Goal: Information Seeking & Learning: Learn about a topic

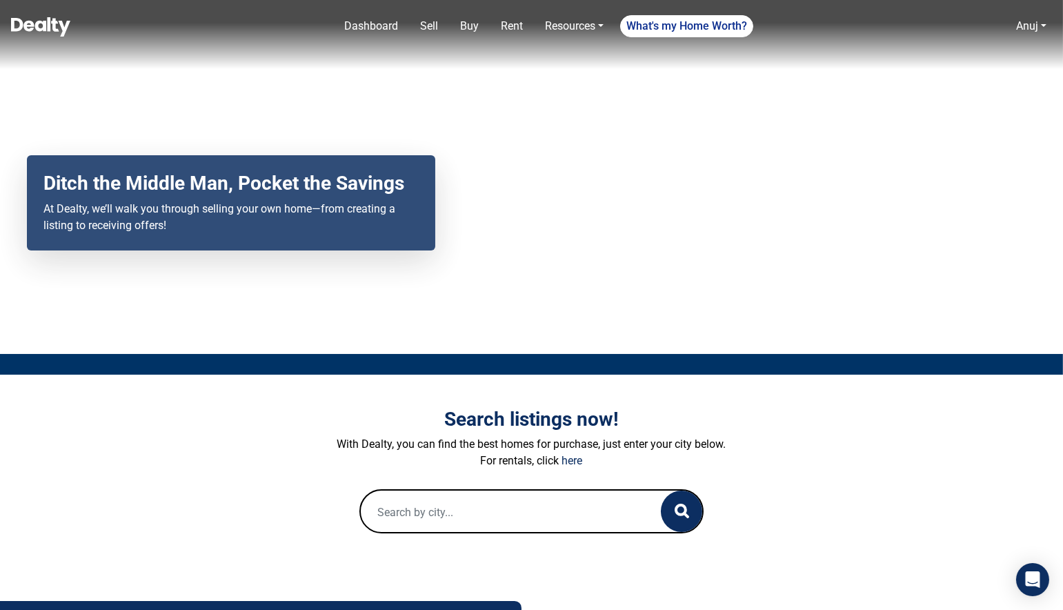
scroll to position [232, 0]
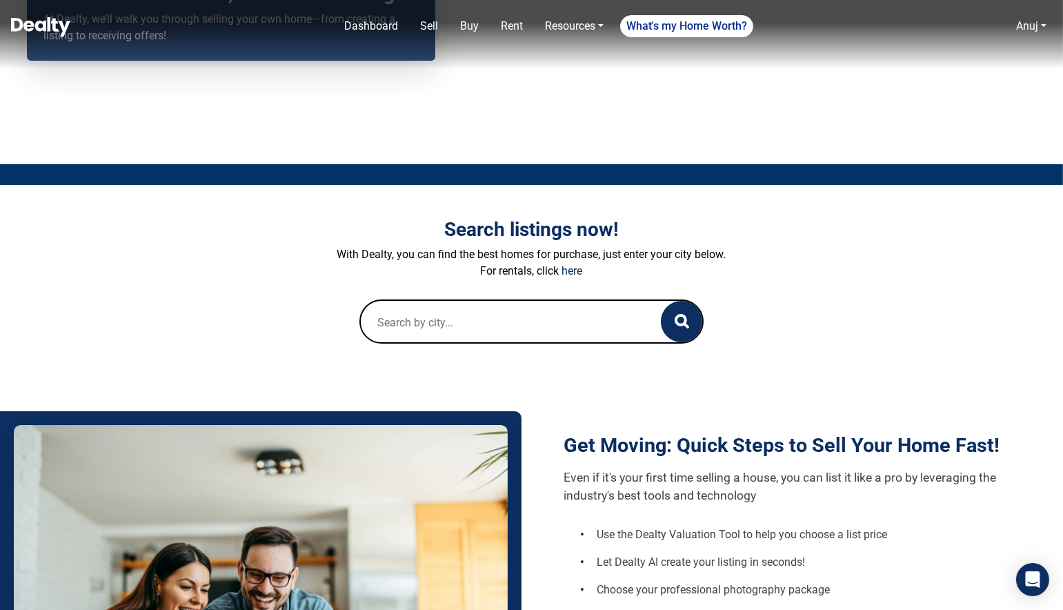
click at [467, 344] on div "Search listings now! With Dealty, you can find the best homes for purchase, jus…" at bounding box center [532, 281] width 786 height 192
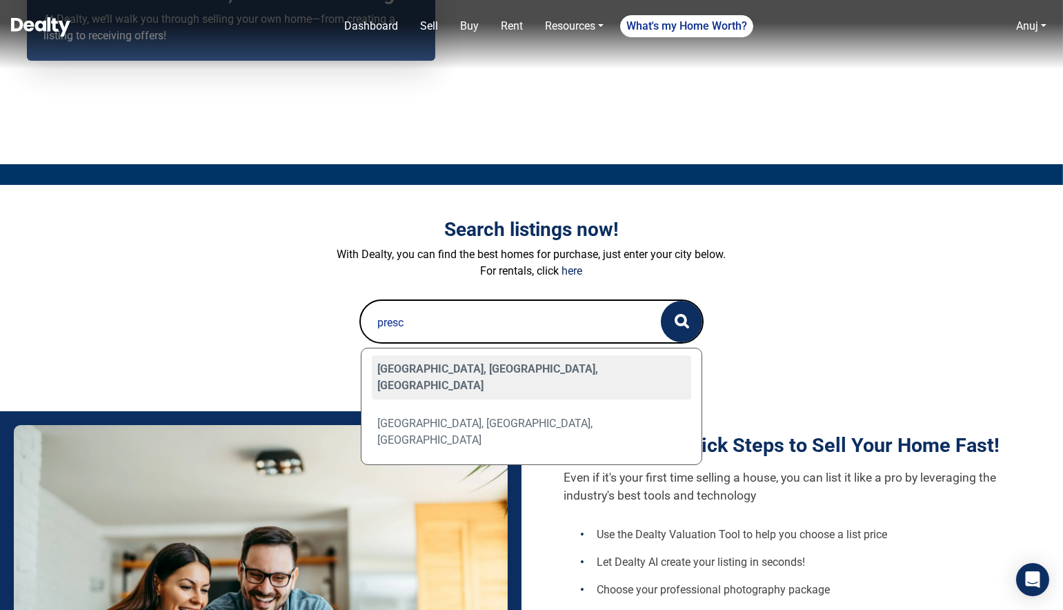
click at [439, 366] on div "[GEOGRAPHIC_DATA], [GEOGRAPHIC_DATA], [GEOGRAPHIC_DATA]" at bounding box center [532, 377] width 320 height 44
type input "[GEOGRAPHIC_DATA], [GEOGRAPHIC_DATA], [GEOGRAPHIC_DATA]"
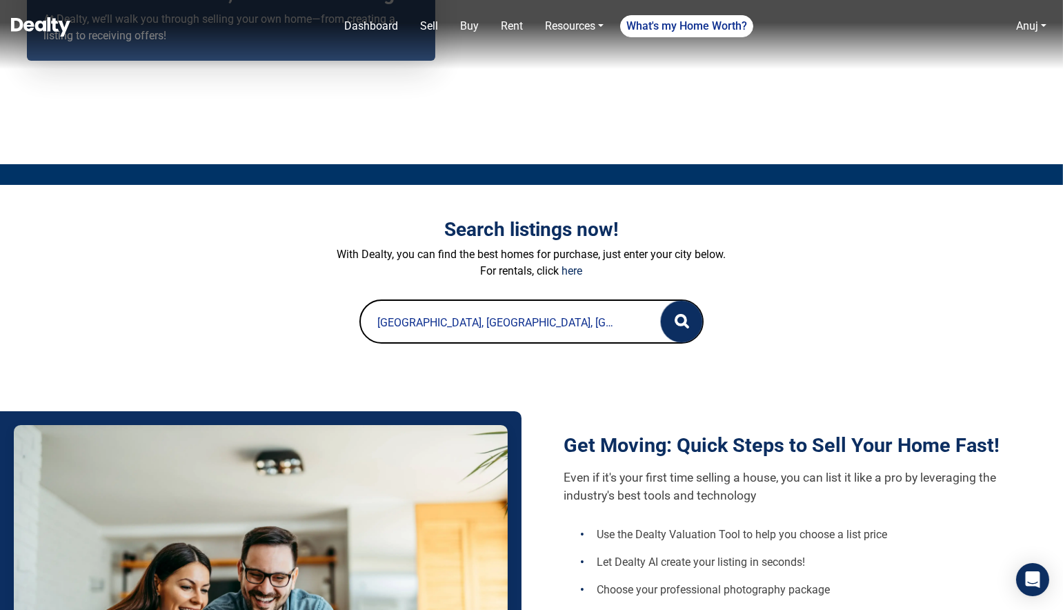
click at [689, 313] on button "button" at bounding box center [681, 321] width 41 height 41
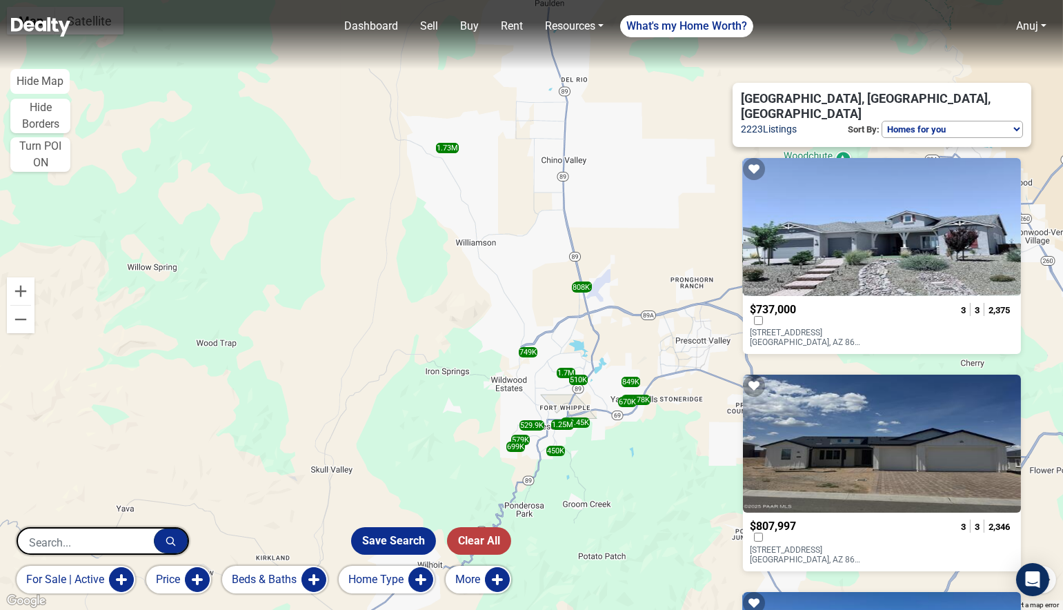
click at [925, 121] on select "Homes for you Price (Low to High) Price (High to Low) New or Recently Changed F…" at bounding box center [951, 129] width 141 height 17
select select "newest"
click at [881, 121] on select "Homes for you Price (Low to High) Price (High to Low) New or Recently Changed F…" at bounding box center [951, 129] width 141 height 17
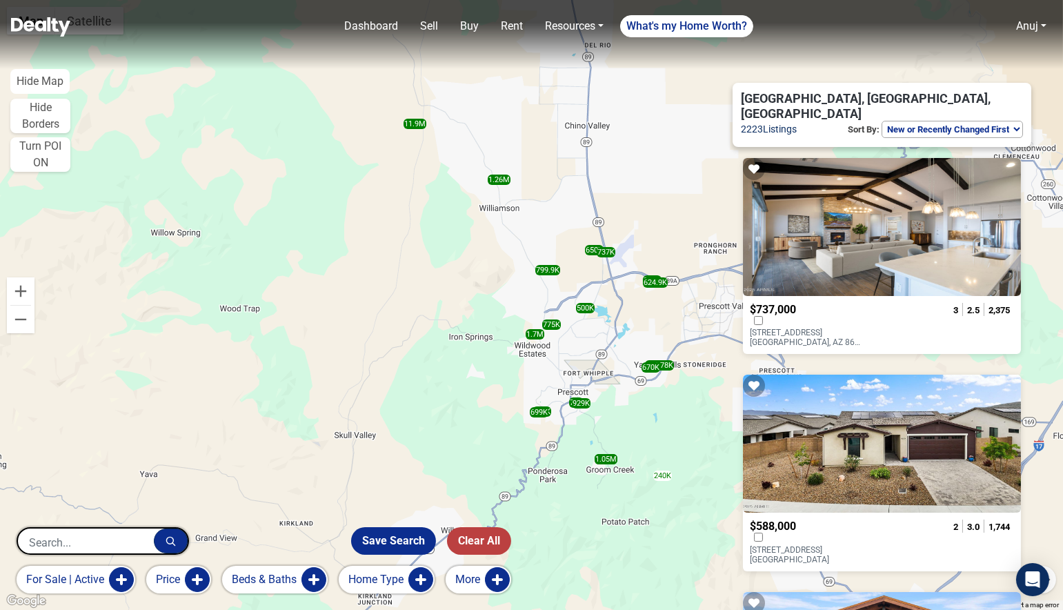
click at [812, 328] on p "7045 SIENNA Place Prescott, AZ 86305" at bounding box center [804, 337] width 111 height 19
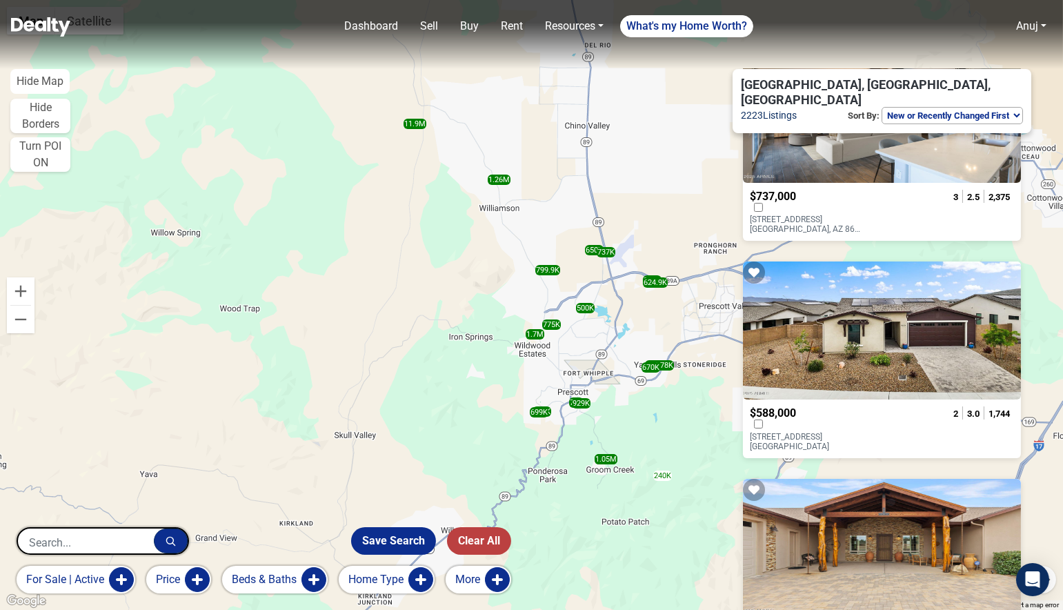
scroll to position [115, 0]
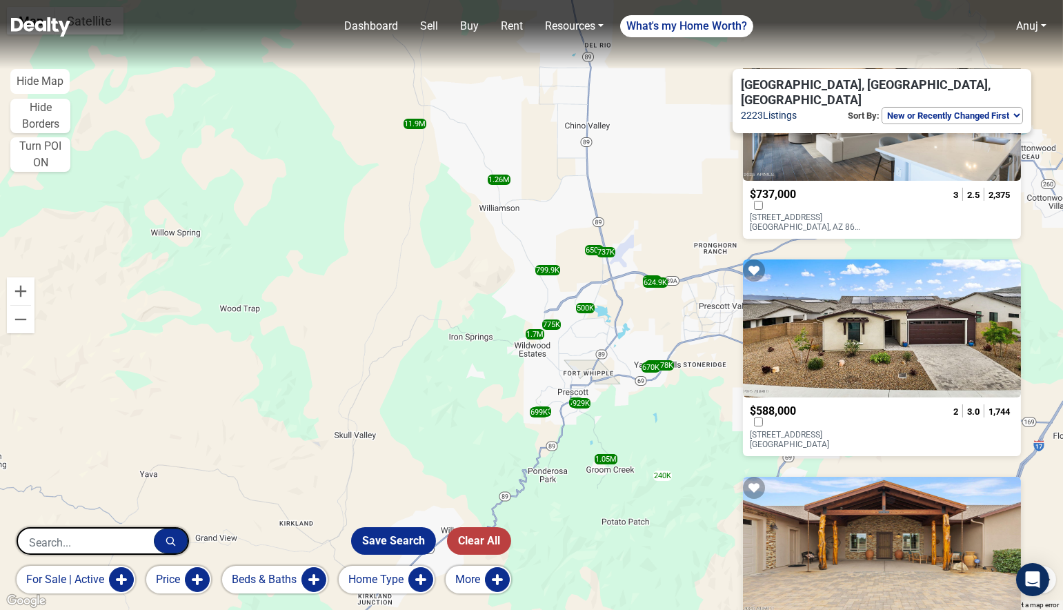
click at [829, 430] on p "5253 Tranquil Bluff Way Prescott, AZ 86301" at bounding box center [804, 439] width 111 height 19
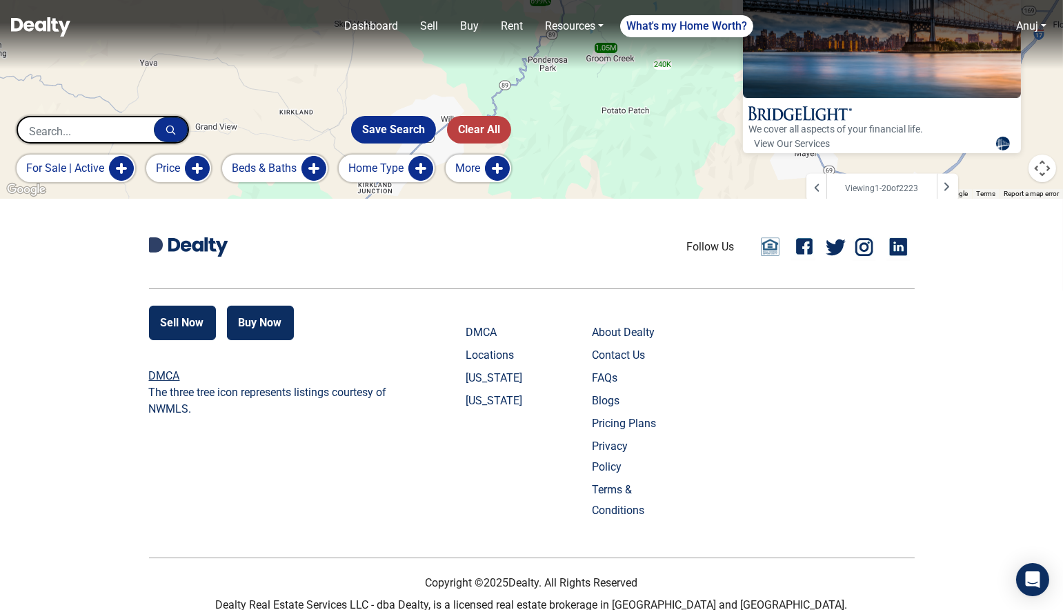
scroll to position [412, 0]
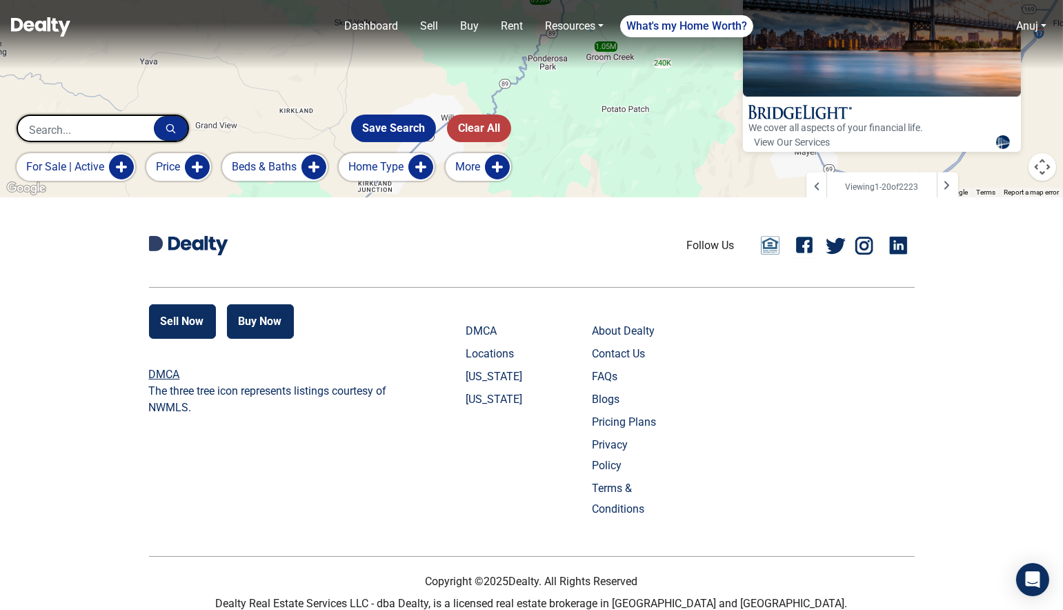
click at [949, 180] on icon at bounding box center [946, 185] width 7 height 11
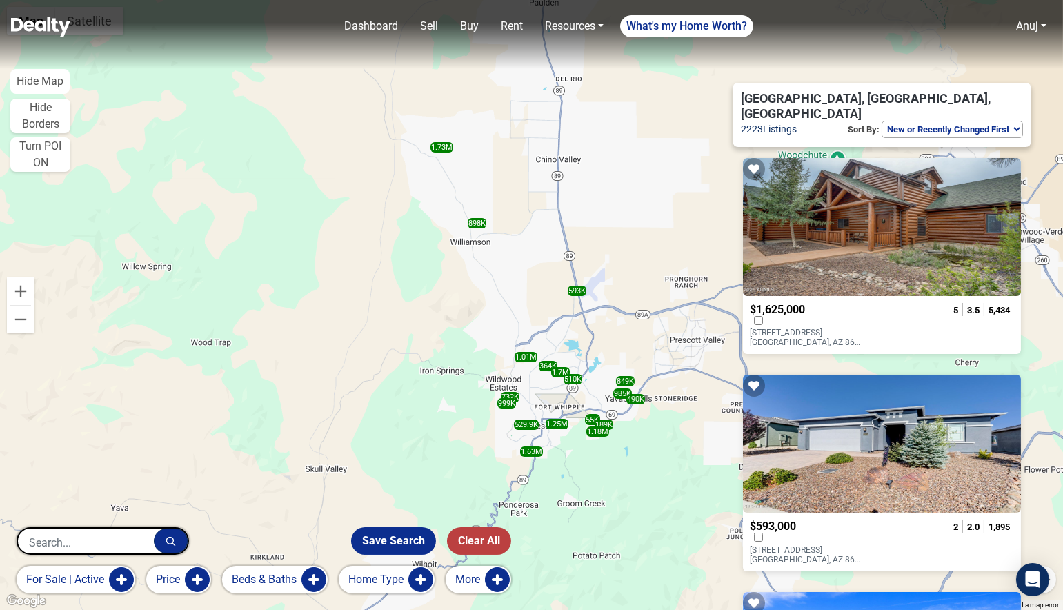
click at [822, 329] on p "1070 QUIET PINES Lane Prescott, AZ 86303" at bounding box center [804, 337] width 111 height 19
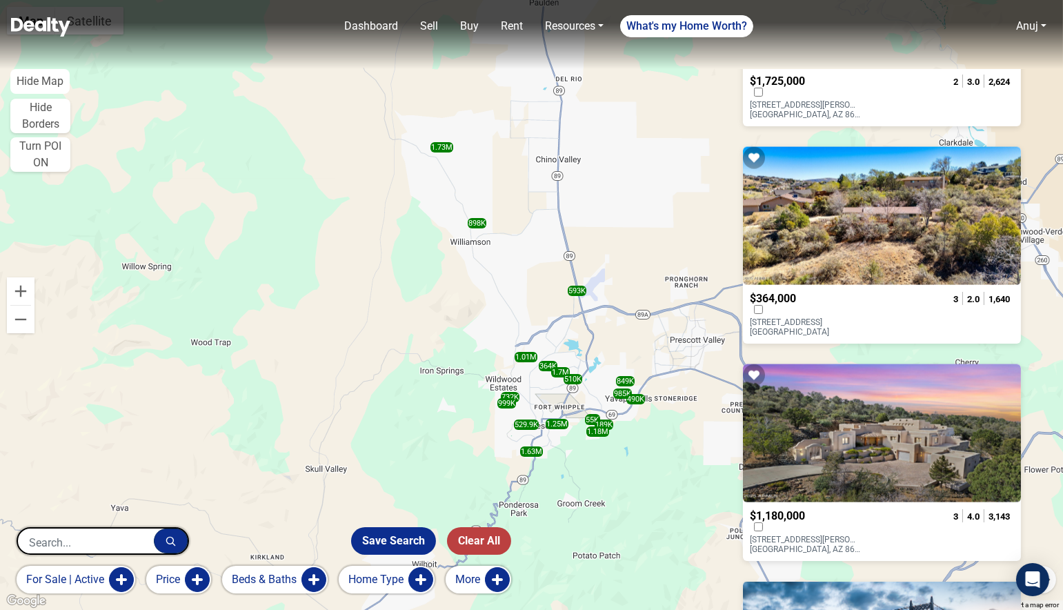
scroll to position [3911, 0]
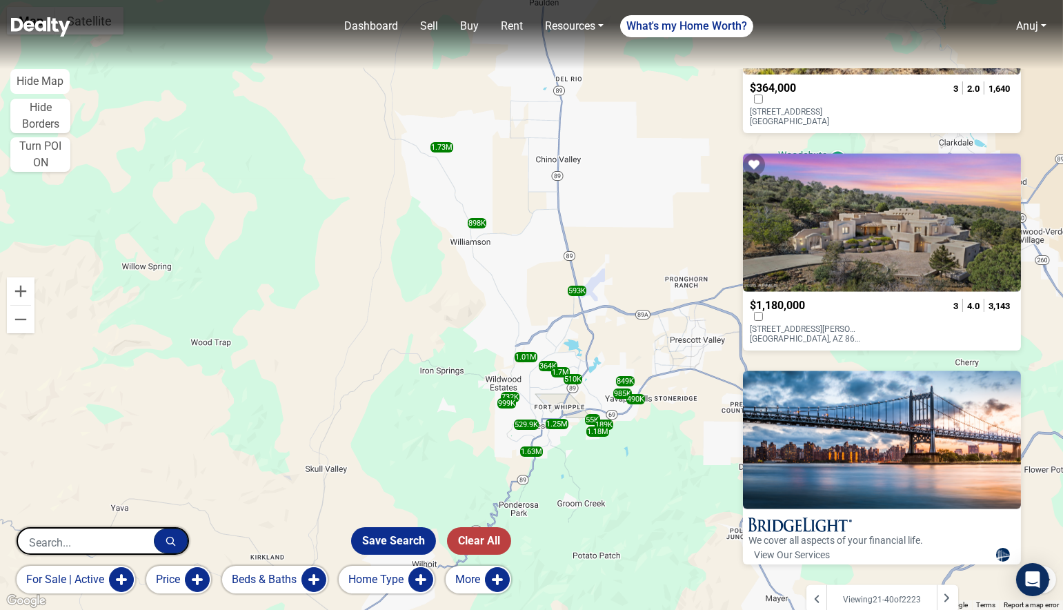
click at [949, 592] on icon at bounding box center [946, 597] width 7 height 11
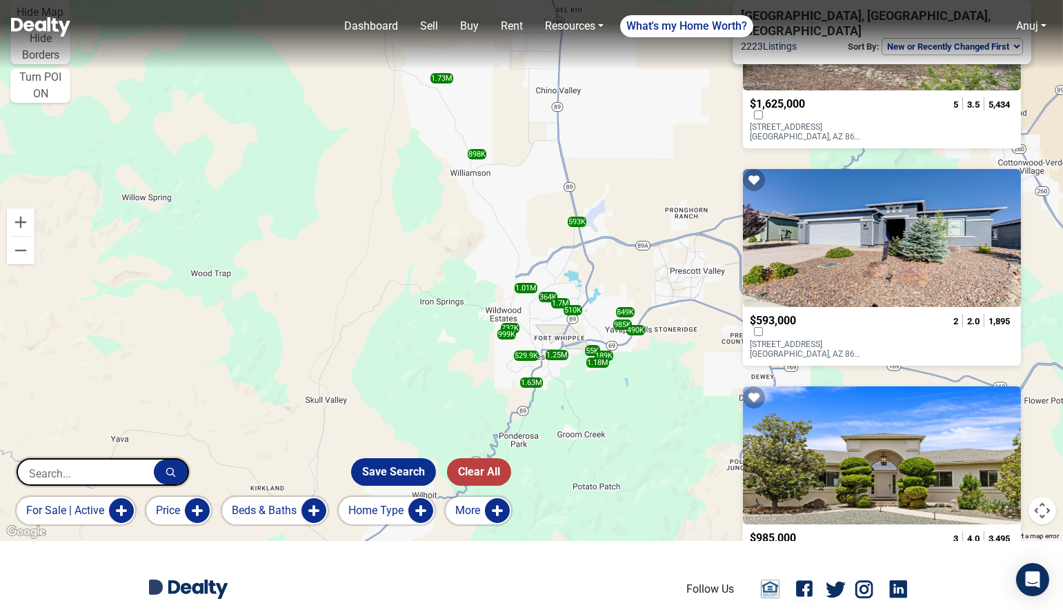
scroll to position [74, 0]
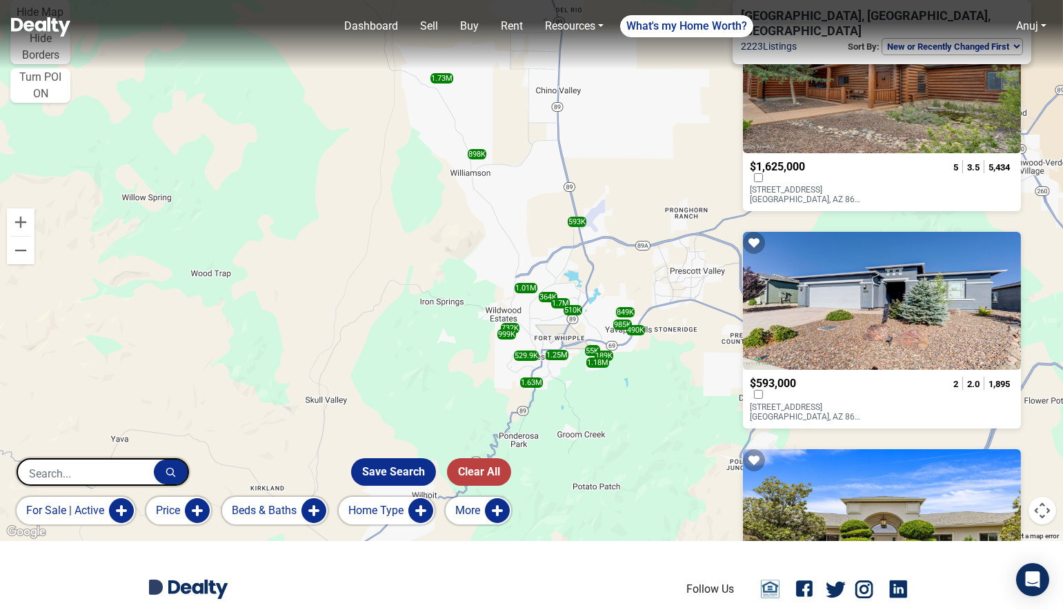
click at [827, 402] on p "6828 CLARET Drive Prescott, AZ 86305" at bounding box center [804, 411] width 111 height 19
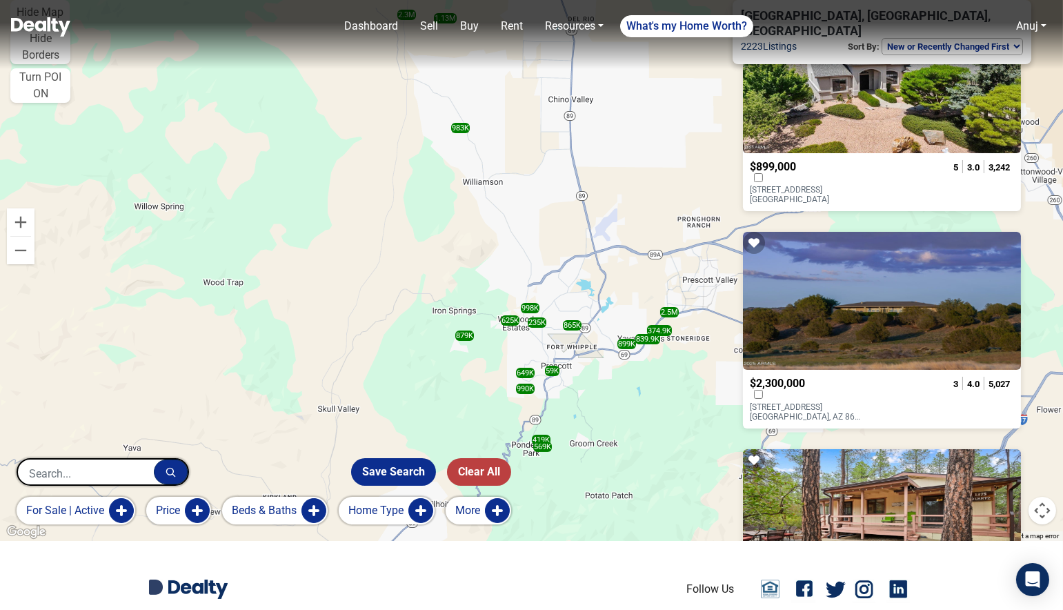
click at [105, 502] on button "for sale | active" at bounding box center [76, 510] width 119 height 28
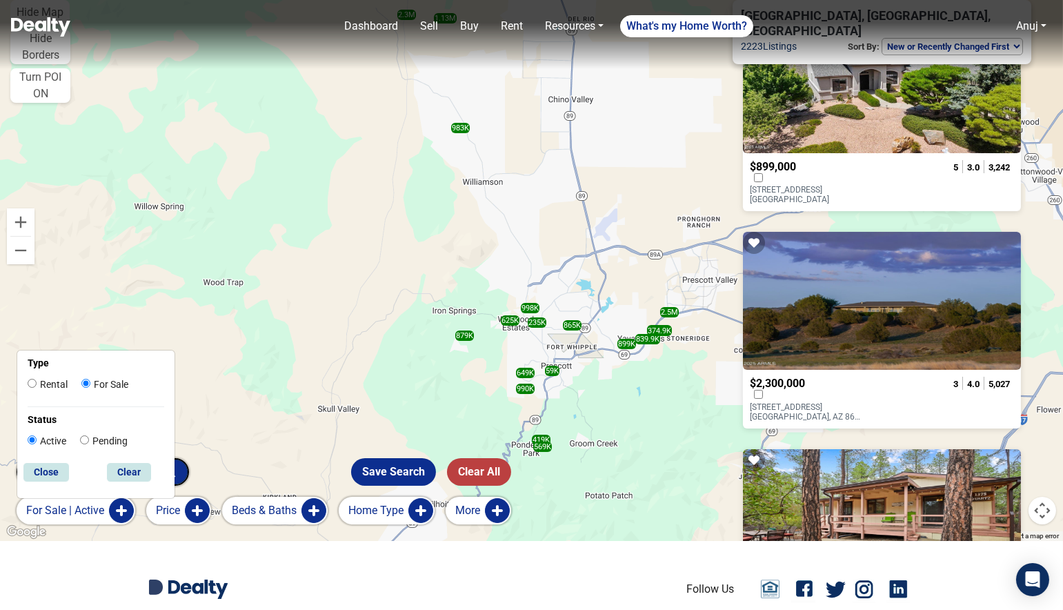
click at [53, 386] on label "Rental" at bounding box center [48, 384] width 40 height 14
click at [37, 386] on input "Rental" at bounding box center [32, 383] width 9 height 9
radio input "true"
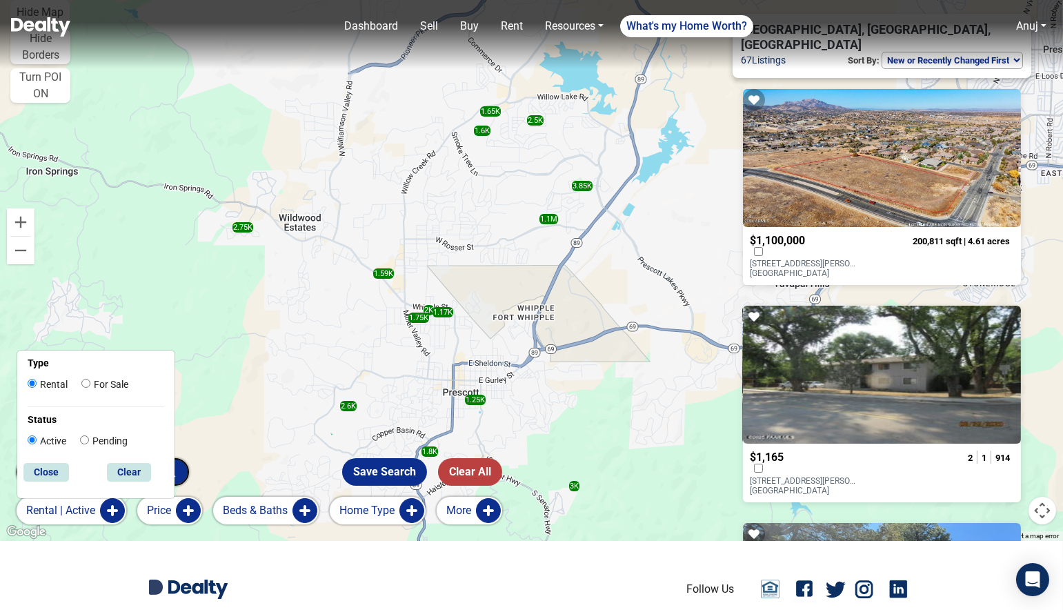
click at [479, 502] on button "More" at bounding box center [469, 510] width 66 height 28
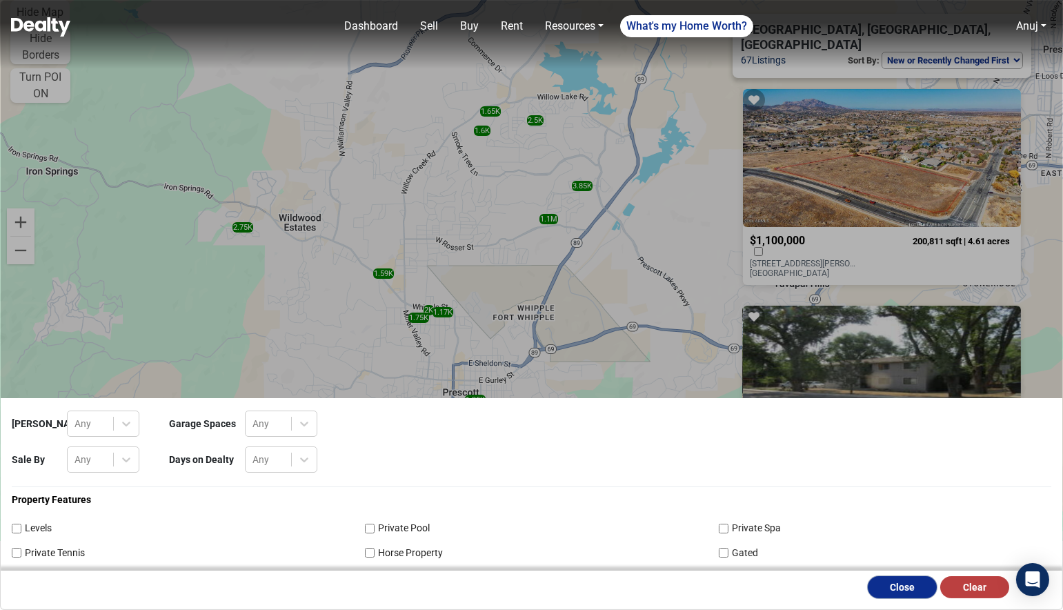
click at [887, 587] on button "Close" at bounding box center [901, 587] width 69 height 22
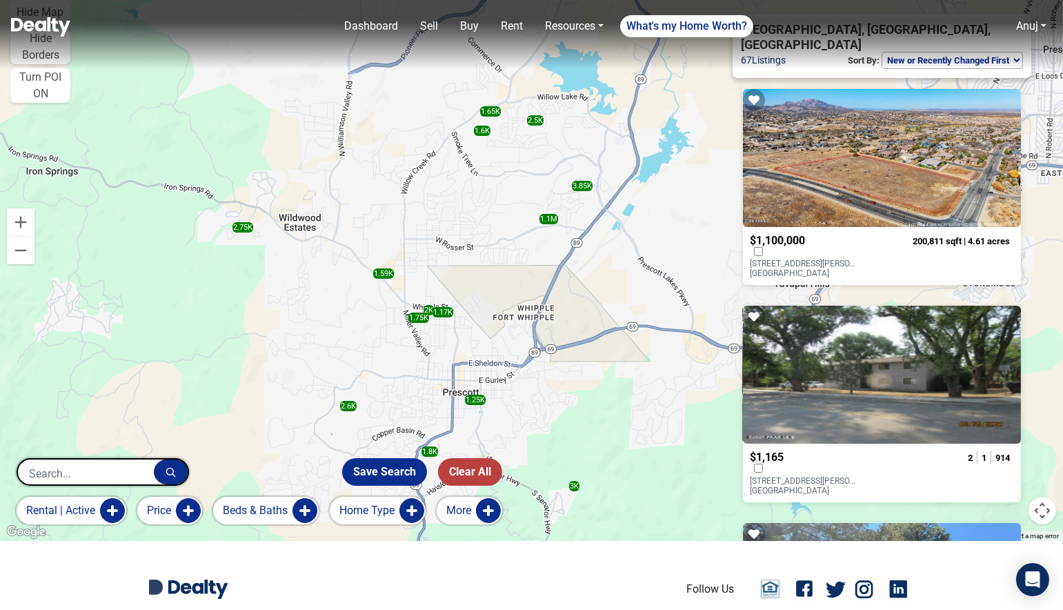
click at [370, 512] on button "Home Type" at bounding box center [378, 510] width 96 height 28
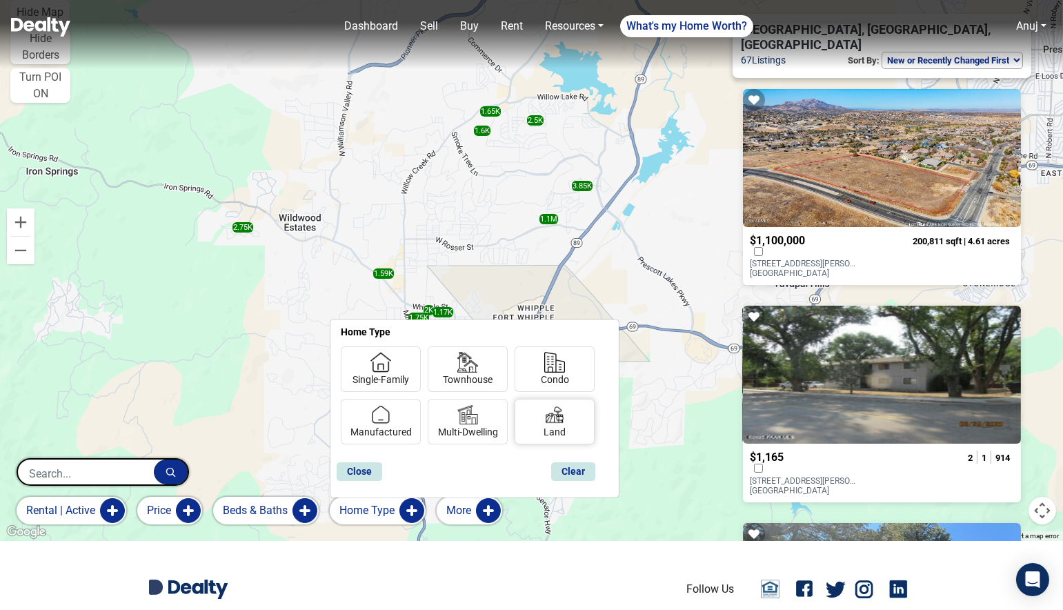
click at [550, 410] on img at bounding box center [554, 414] width 21 height 21
click at [550, 425] on input "Land" at bounding box center [547, 429] width 9 height 9
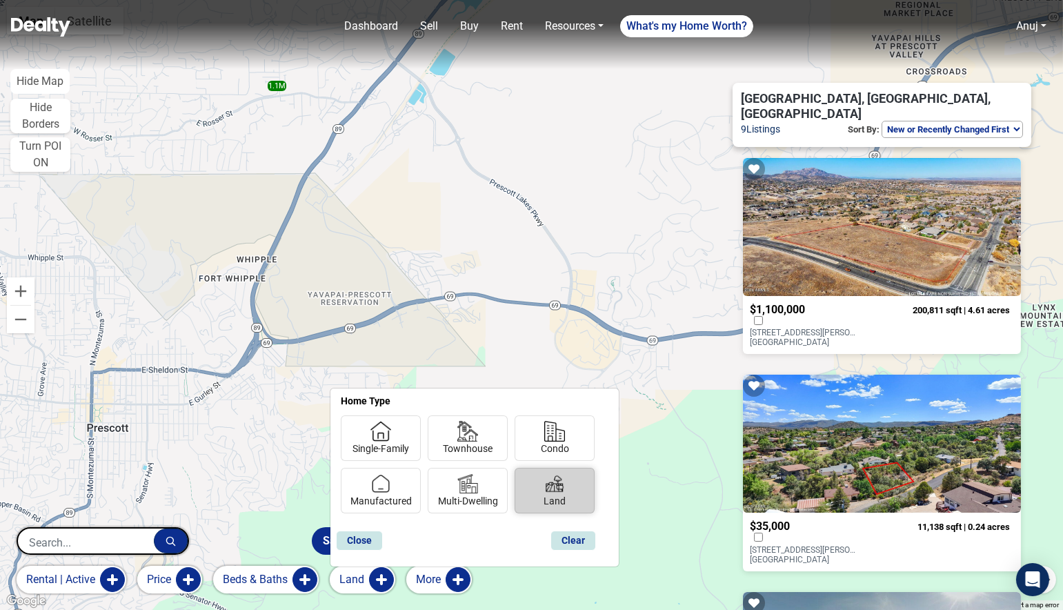
click at [559, 496] on label "Land" at bounding box center [554, 501] width 22 height 14
click at [552, 496] on input "Land" at bounding box center [547, 498] width 9 height 9
checkbox input "false"
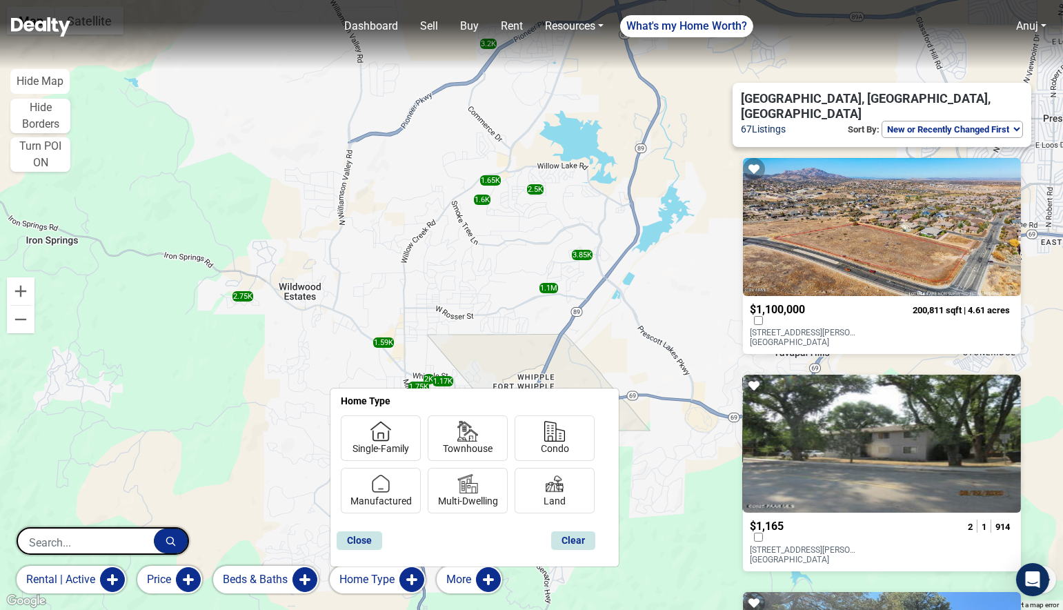
click at [916, 121] on select "Homes for you Price (Low to High) Price (High to Low) New or Recently Changed F…" at bounding box center [951, 129] width 141 height 17
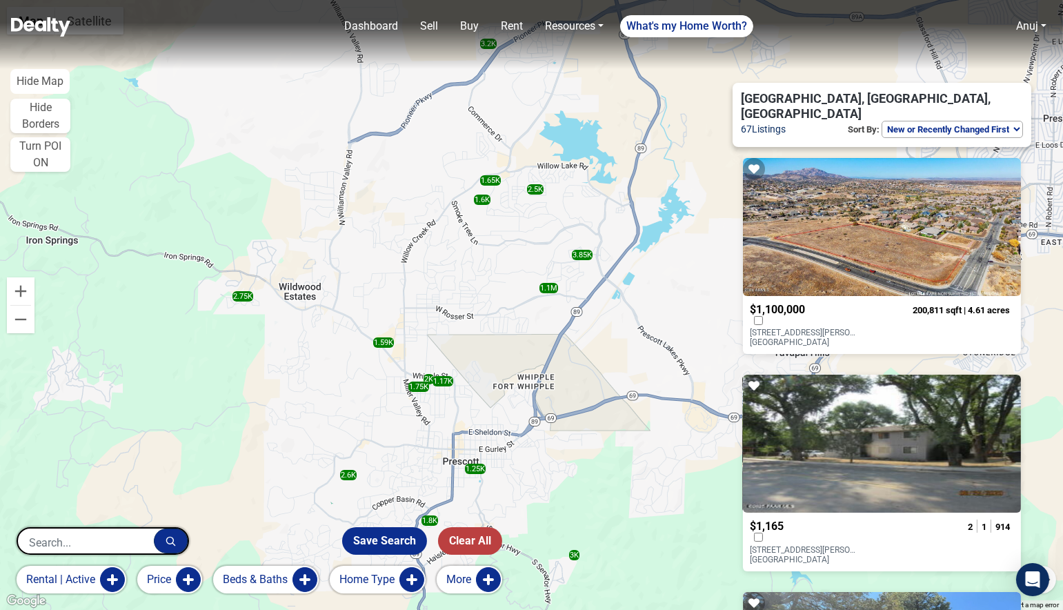
click at [881, 121] on select "Homes for you Price (Low to High) Price (High to Low) New or Recently Changed F…" at bounding box center [951, 129] width 141 height 17
click at [72, 543] on input "text" at bounding box center [86, 542] width 136 height 28
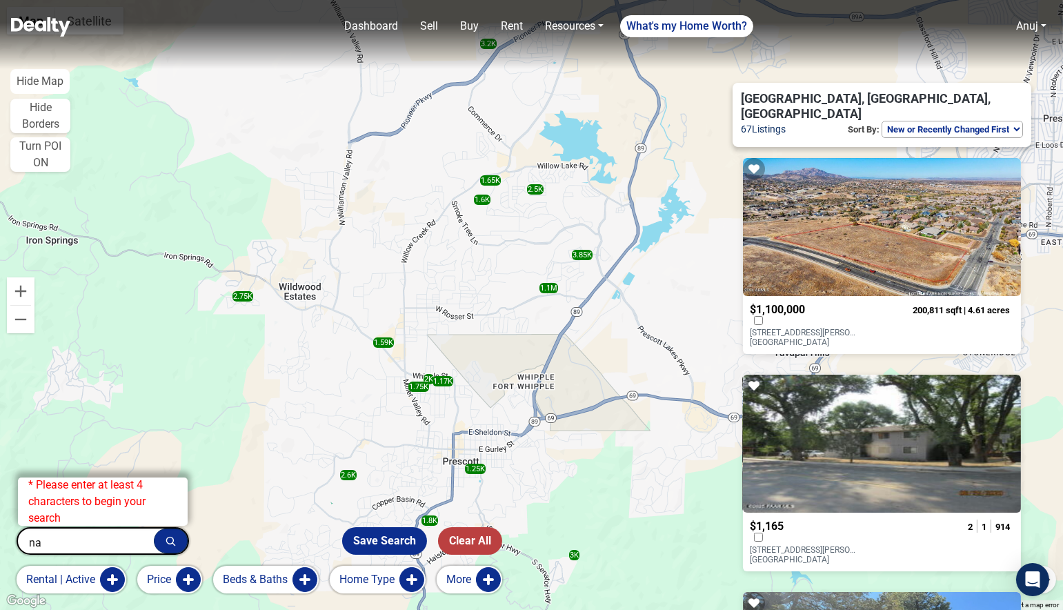
type input "n"
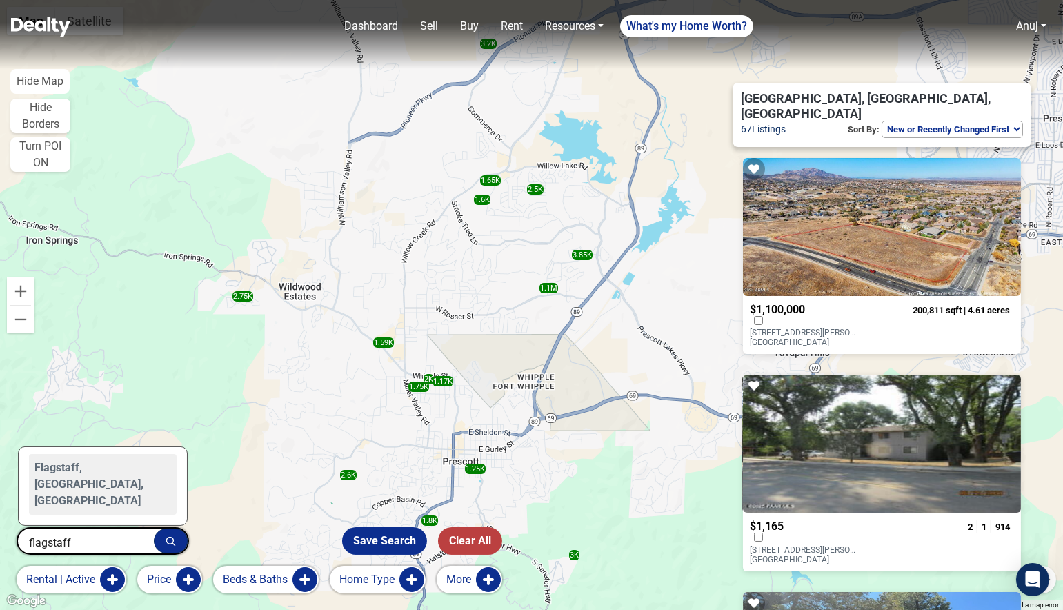
click at [64, 496] on div "Flagstaff, AZ, USA" at bounding box center [103, 484] width 148 height 61
type input "Flagstaff, AZ, USA"
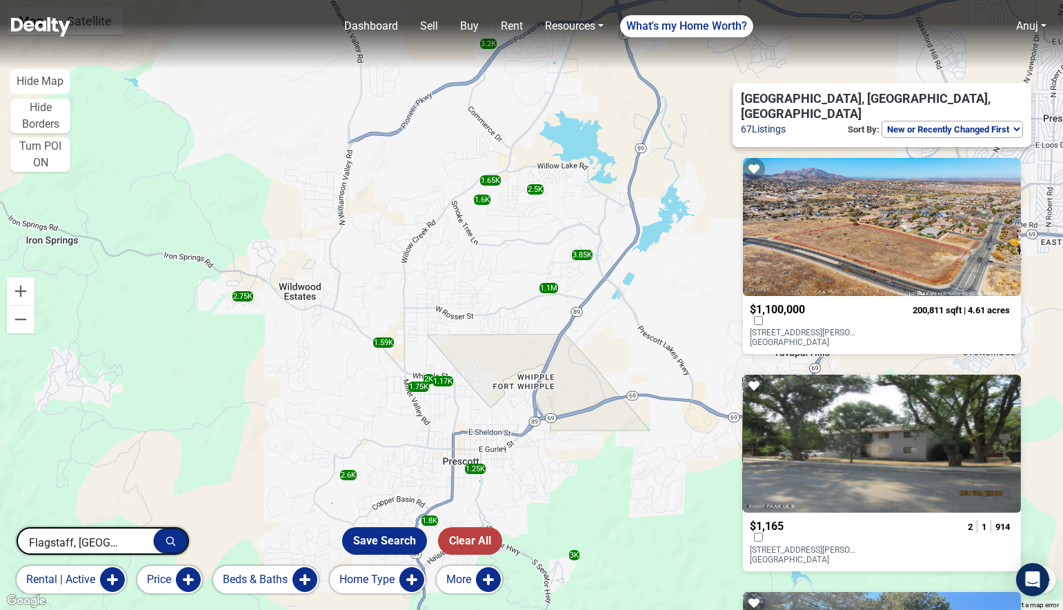
click at [163, 532] on button "button" at bounding box center [171, 540] width 34 height 25
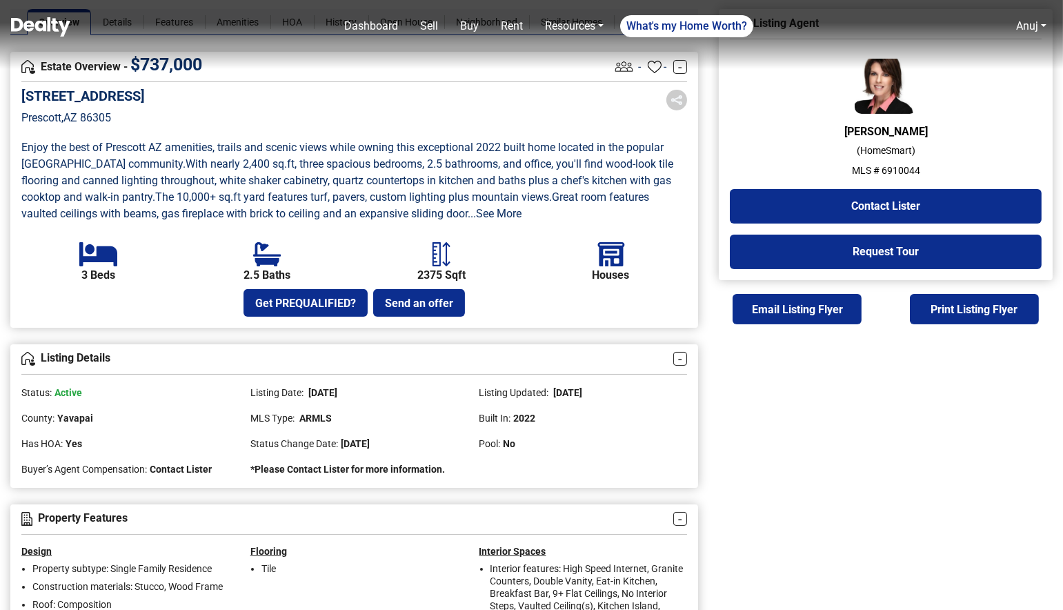
scroll to position [372, 0]
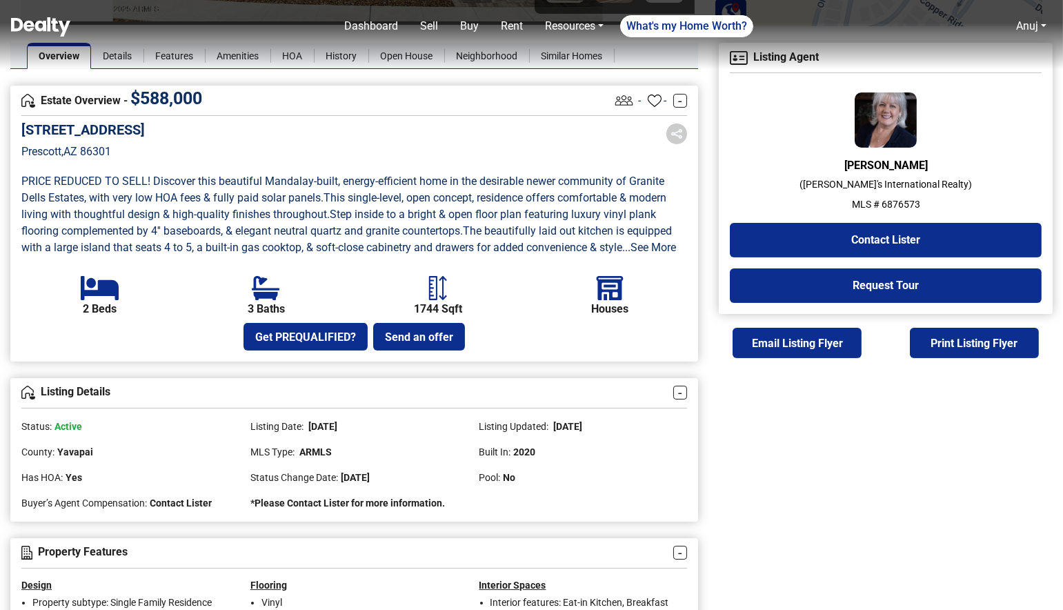
scroll to position [346, 0]
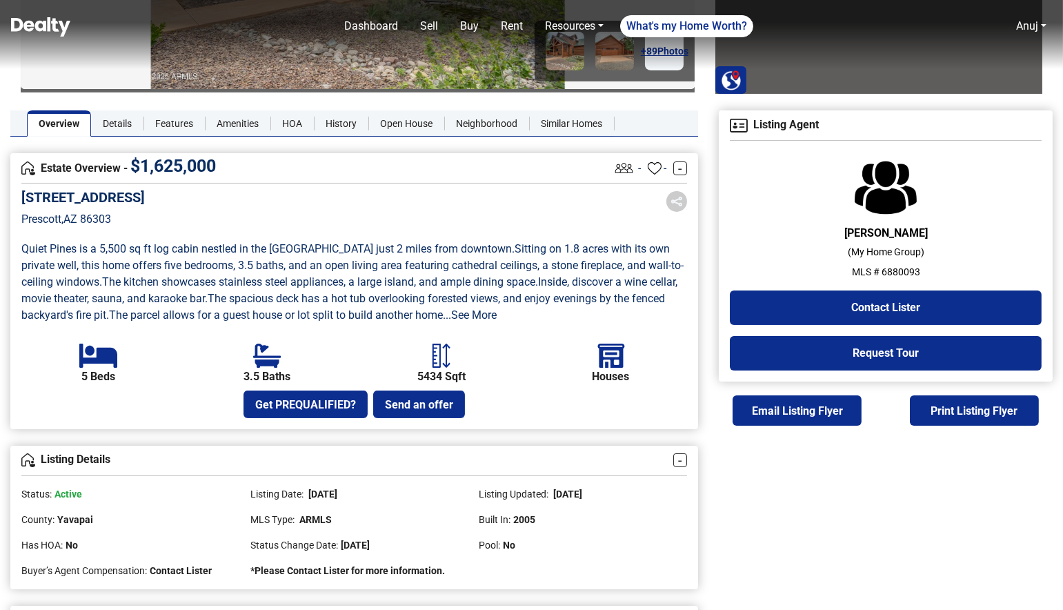
scroll to position [421, 0]
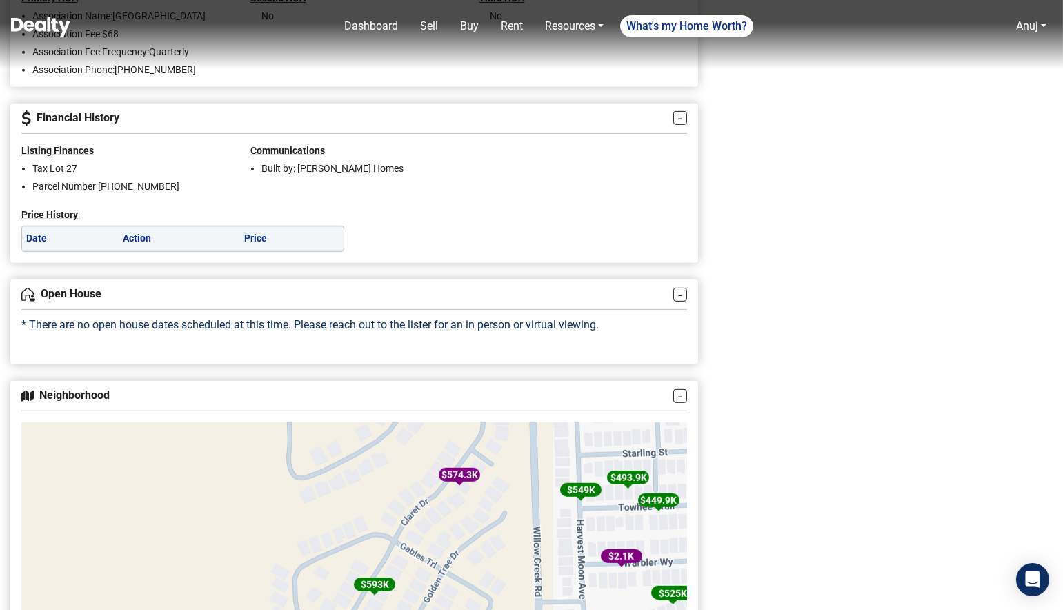
scroll to position [1507, 0]
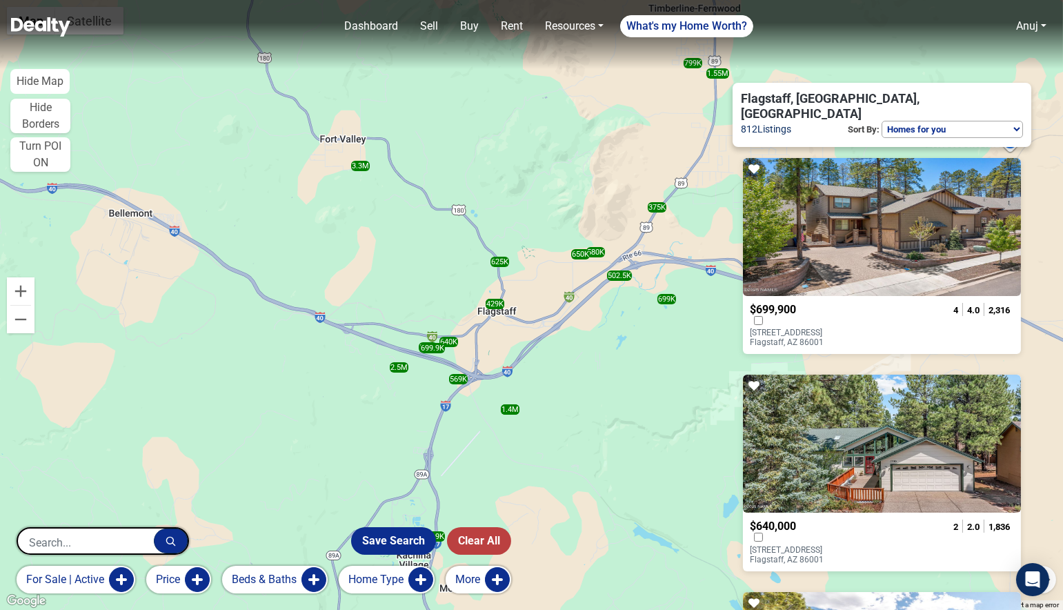
click at [813, 328] on p "2477 W Mission Timber Circle Flagstaff, AZ 86001" at bounding box center [804, 337] width 111 height 19
click at [396, 574] on button "Home Type" at bounding box center [387, 579] width 96 height 28
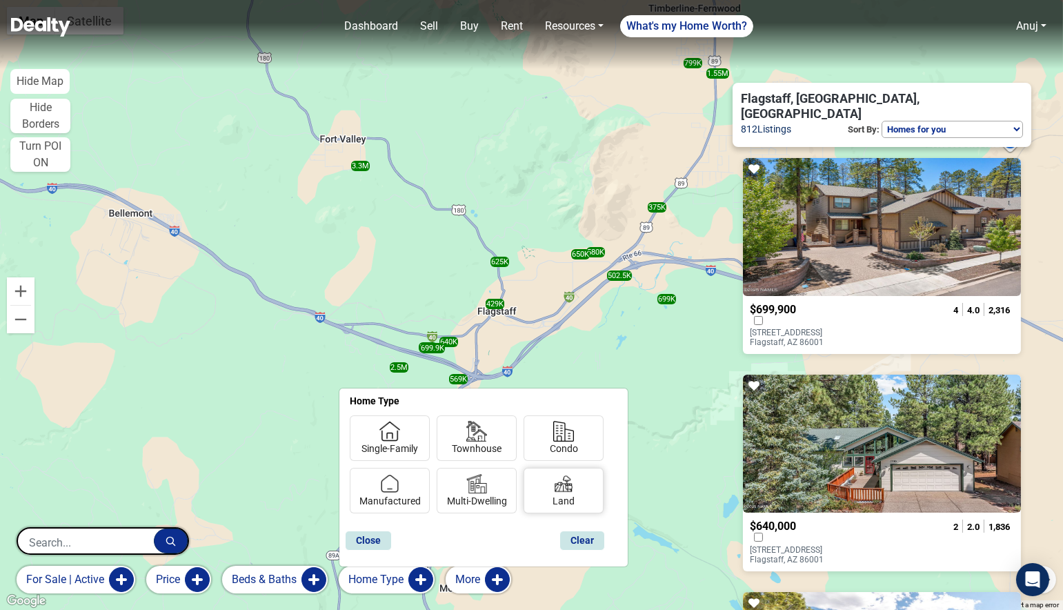
click at [556, 497] on input "Land" at bounding box center [556, 498] width 9 height 9
checkbox input "true"
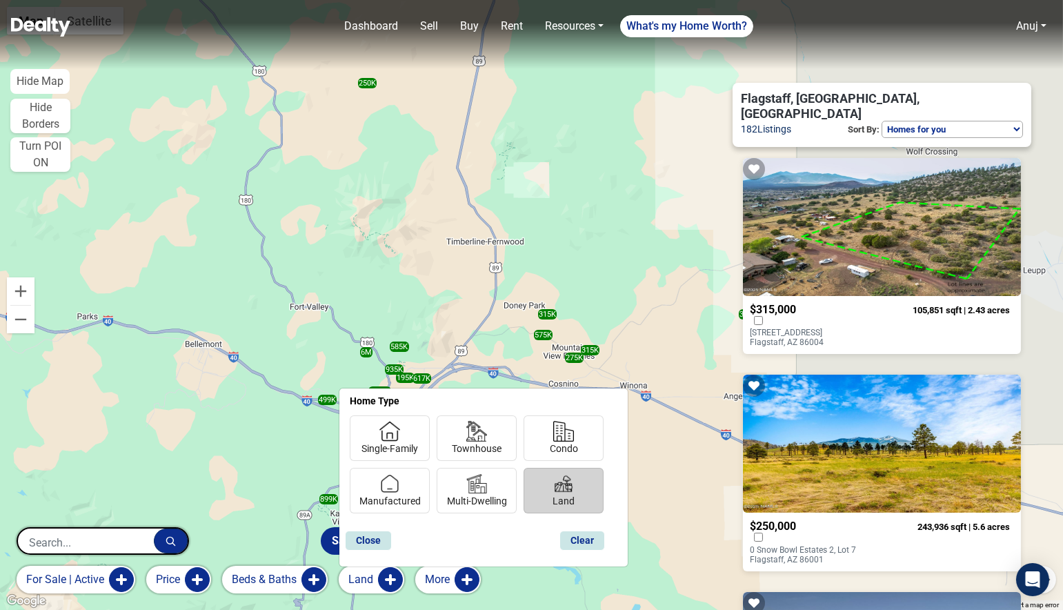
click at [62, 583] on button "for sale | active" at bounding box center [76, 579] width 119 height 28
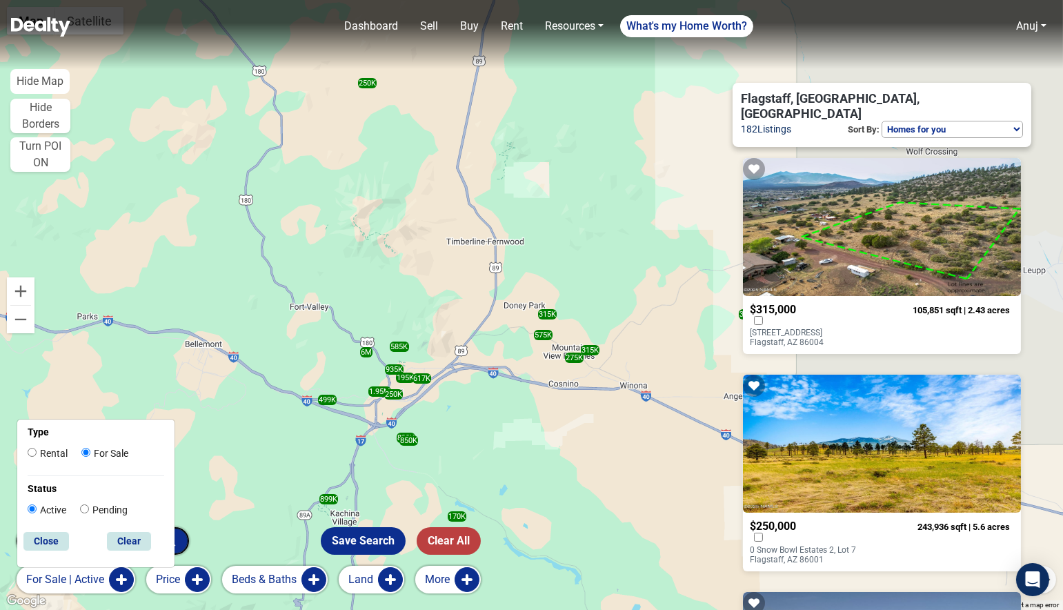
click at [57, 450] on label "Rental" at bounding box center [48, 453] width 40 height 14
click at [37, 450] on input "Rental" at bounding box center [32, 451] width 9 height 9
radio input "true"
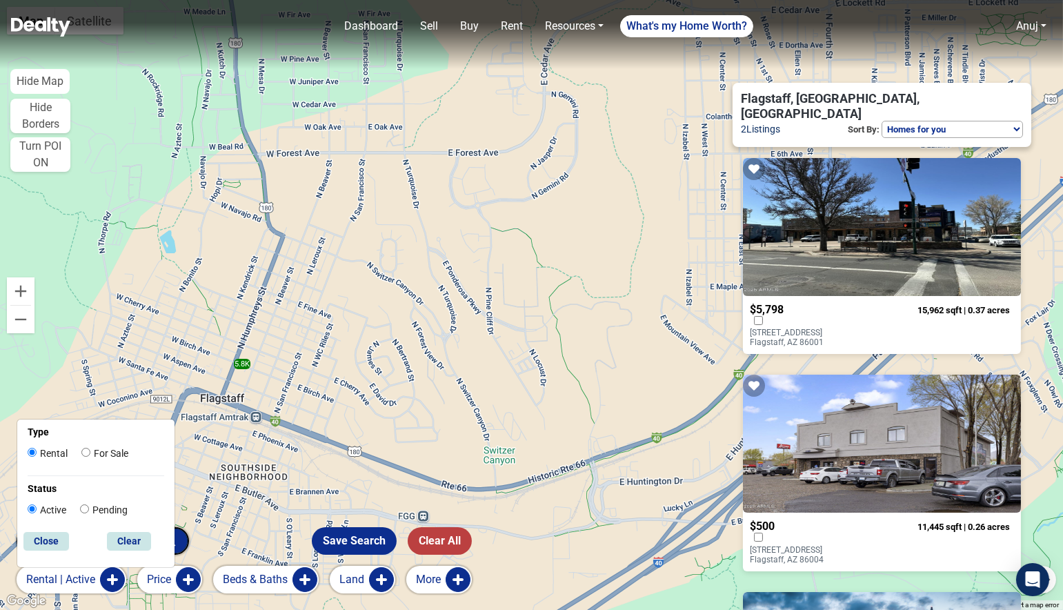
click at [856, 328] on p "123 W BIRCH Avenue Flagstaff, AZ 86001" at bounding box center [804, 337] width 111 height 19
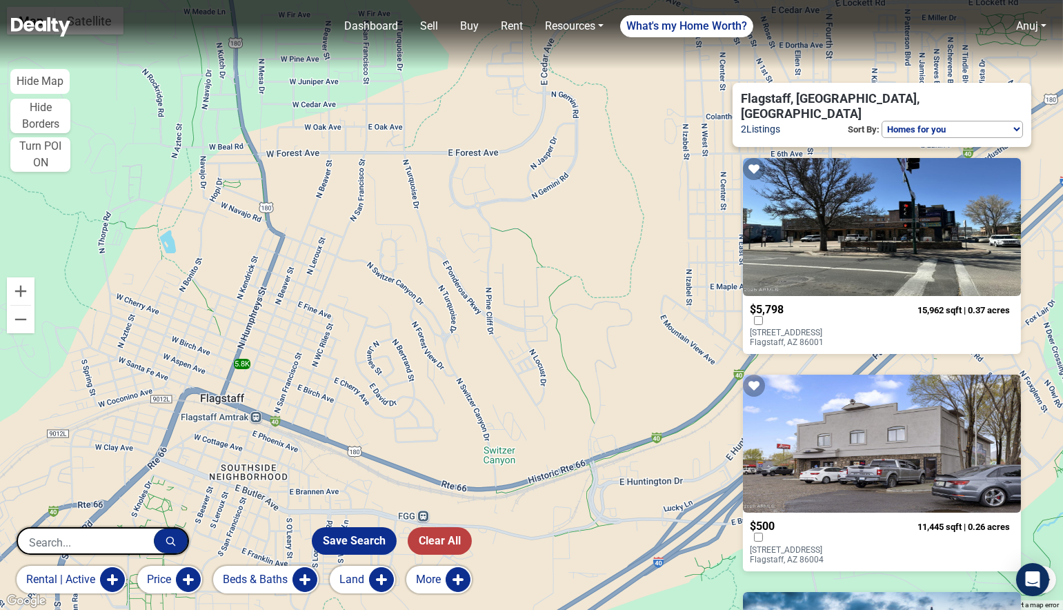
click at [854, 545] on p "2410 E ROUTE 66 Flagstaff, AZ 86004" at bounding box center [804, 554] width 111 height 19
click at [854, 328] on p "123 W BIRCH Avenue Flagstaff, AZ 86001" at bounding box center [804, 337] width 111 height 19
click at [419, 578] on button "More" at bounding box center [439, 579] width 66 height 28
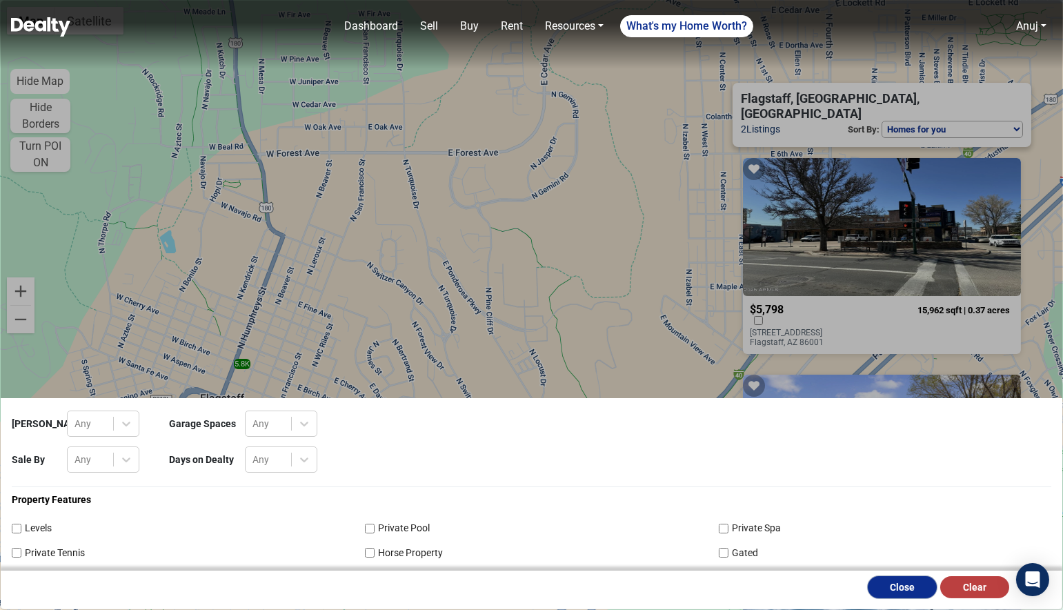
click at [896, 592] on button "Close" at bounding box center [901, 587] width 69 height 22
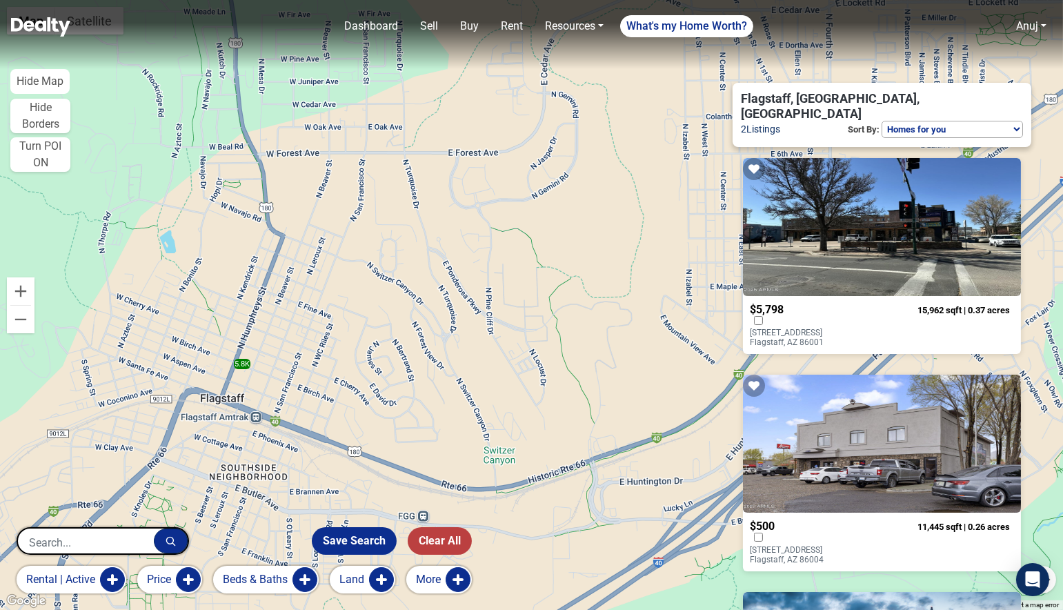
click at [352, 578] on button "Land" at bounding box center [363, 579] width 66 height 28
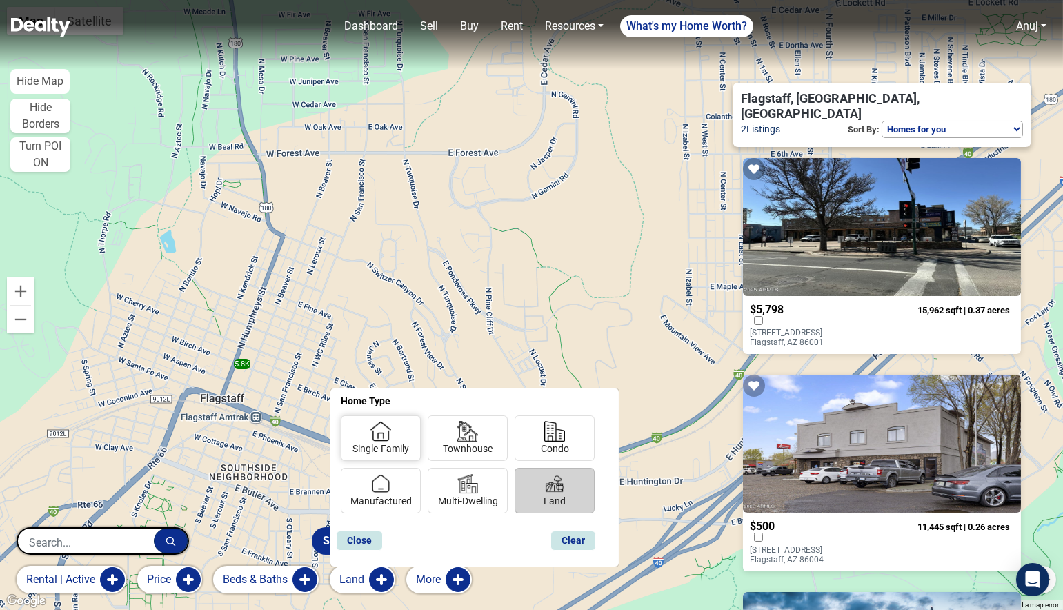
click at [390, 442] on label "Single-Family" at bounding box center [380, 448] width 57 height 14
click at [361, 442] on input "Single-Family" at bounding box center [356, 445] width 9 height 9
checkbox input "true"
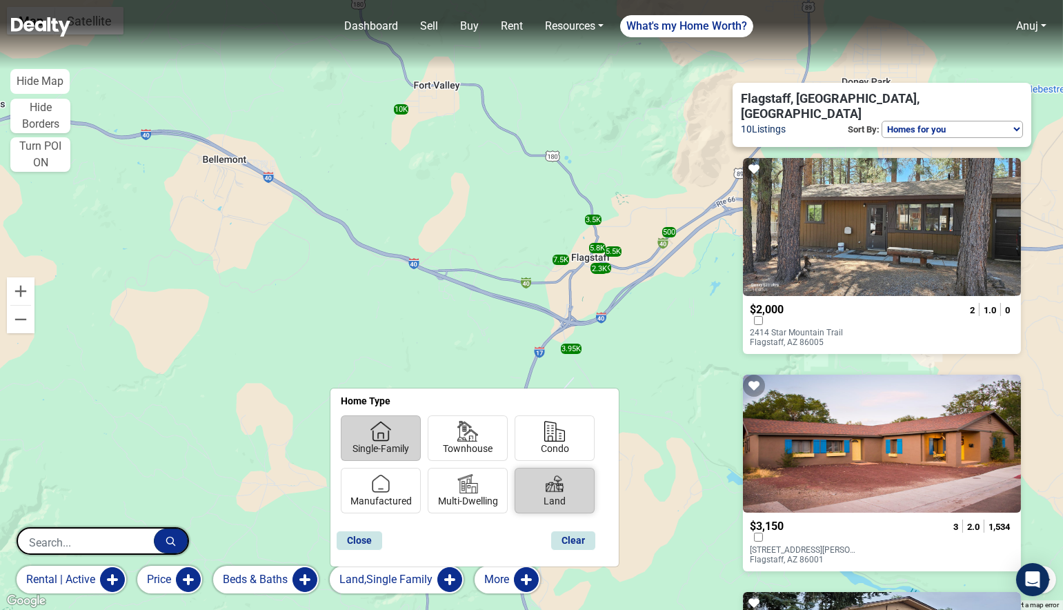
click at [535, 499] on div "Land" at bounding box center [554, 490] width 80 height 46
click at [515, 550] on div "Close Clear" at bounding box center [475, 537] width 268 height 35
click at [554, 496] on label "Land" at bounding box center [554, 501] width 22 height 14
click at [552, 496] on input "Land" at bounding box center [547, 498] width 9 height 9
checkbox input "false"
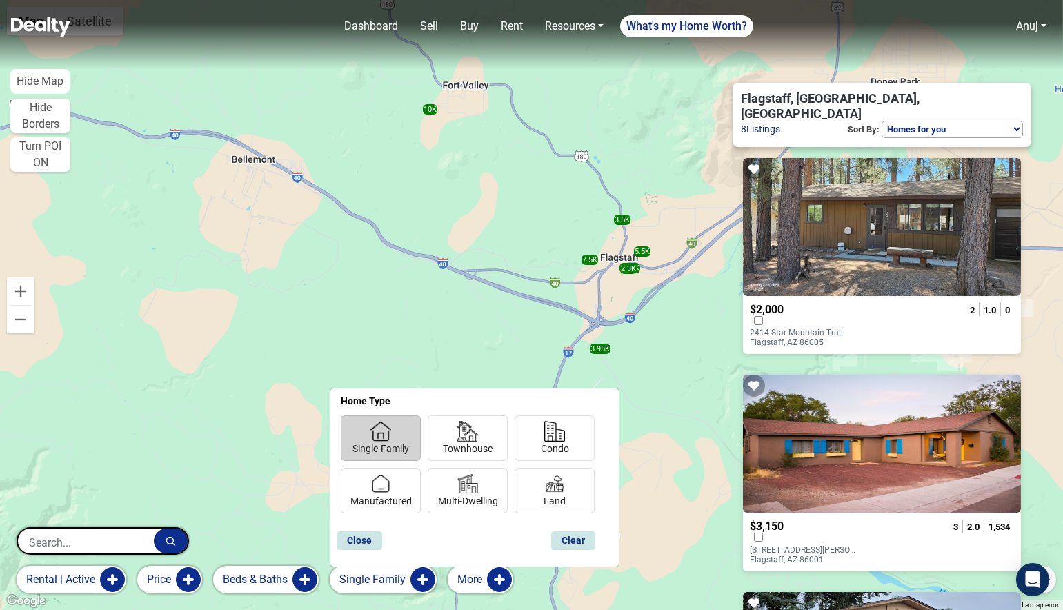
click at [501, 551] on div "Close Clear" at bounding box center [475, 537] width 268 height 35
click at [63, 581] on button "rental | active" at bounding box center [72, 579] width 110 height 28
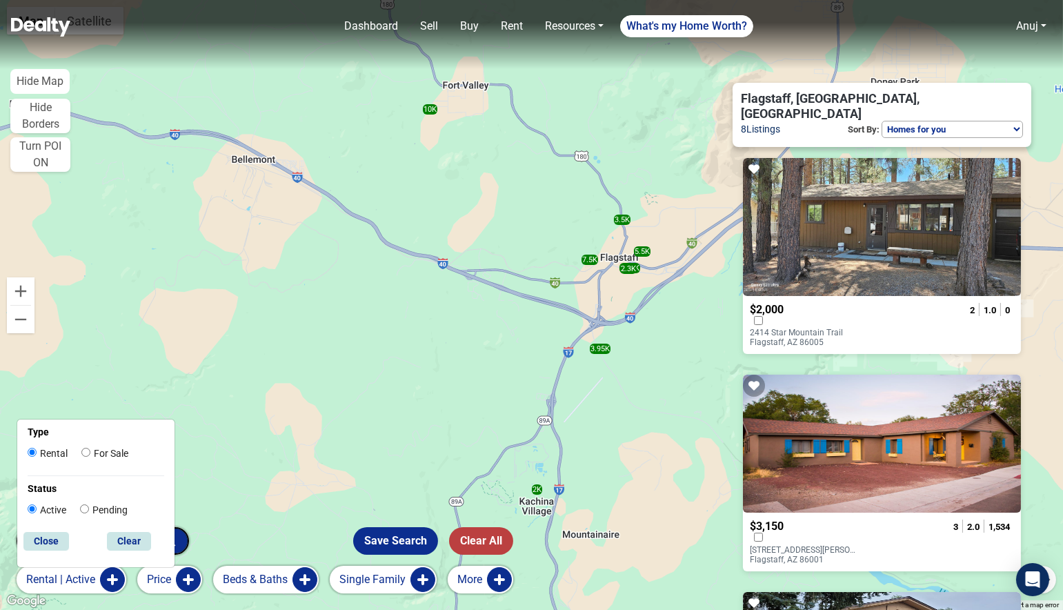
click at [105, 450] on label "For Sale" at bounding box center [104, 453] width 47 height 14
click at [90, 450] on input "For Sale" at bounding box center [85, 451] width 9 height 9
radio input "true"
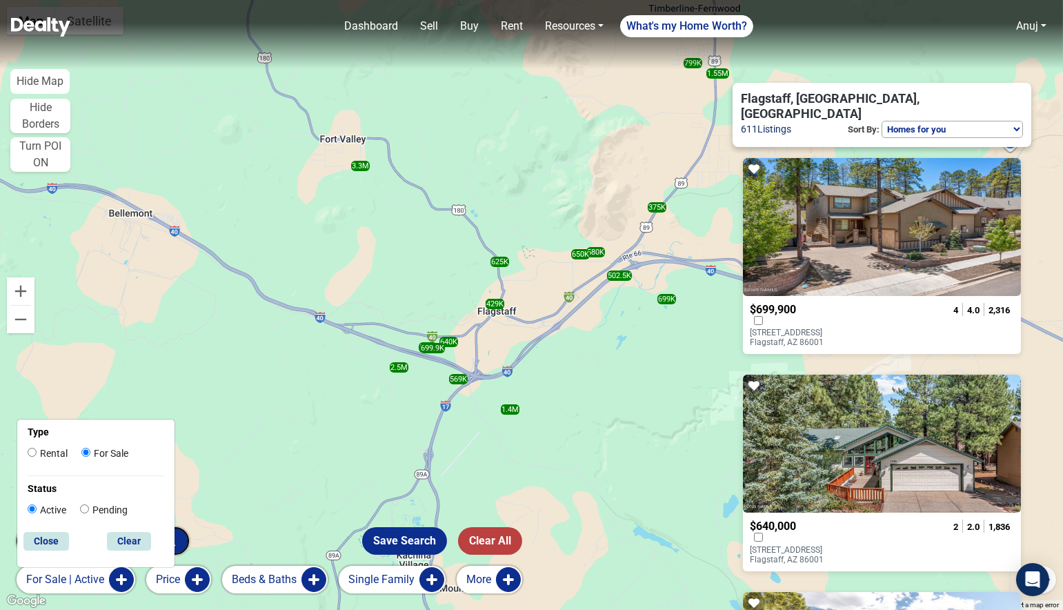
click at [814, 328] on p "2477 W Mission Timber Circle Flagstaff, AZ 86001" at bounding box center [804, 337] width 111 height 19
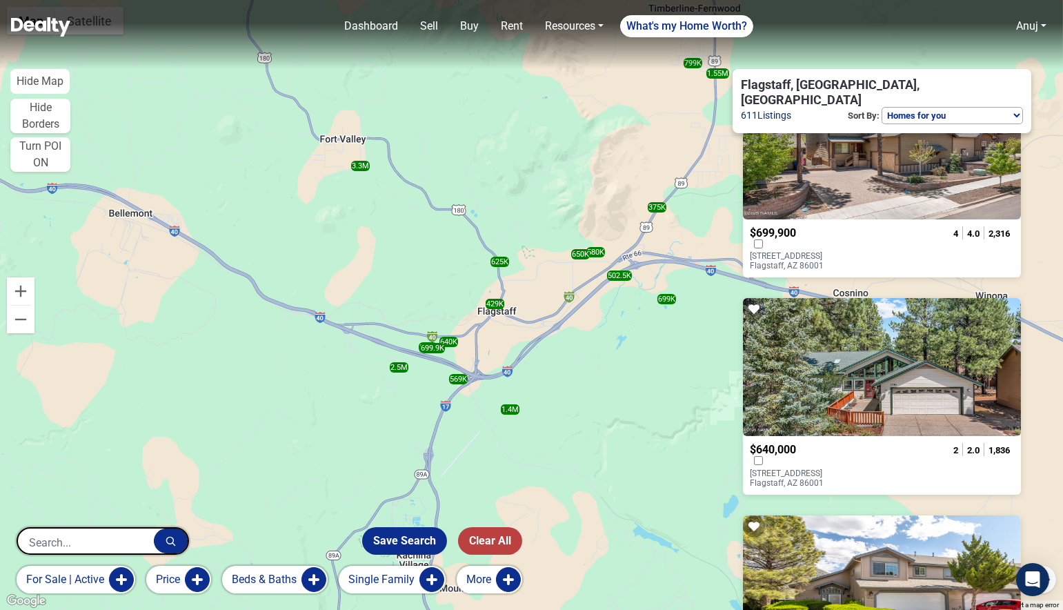
scroll to position [168, 0]
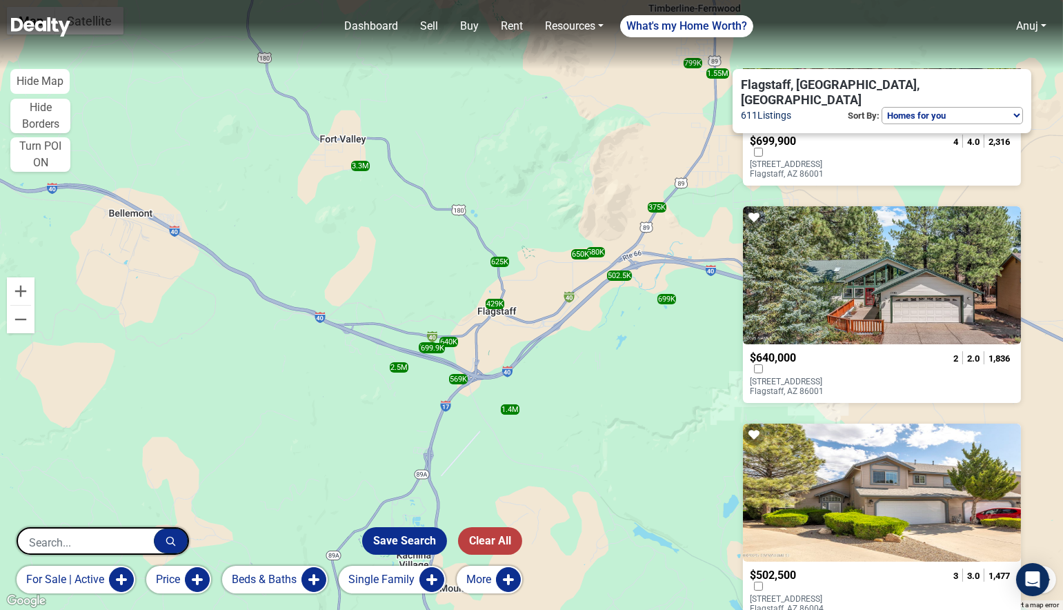
click at [814, 379] on p "1790 W University Avenue Flagstaff, AZ 86001" at bounding box center [804, 385] width 111 height 19
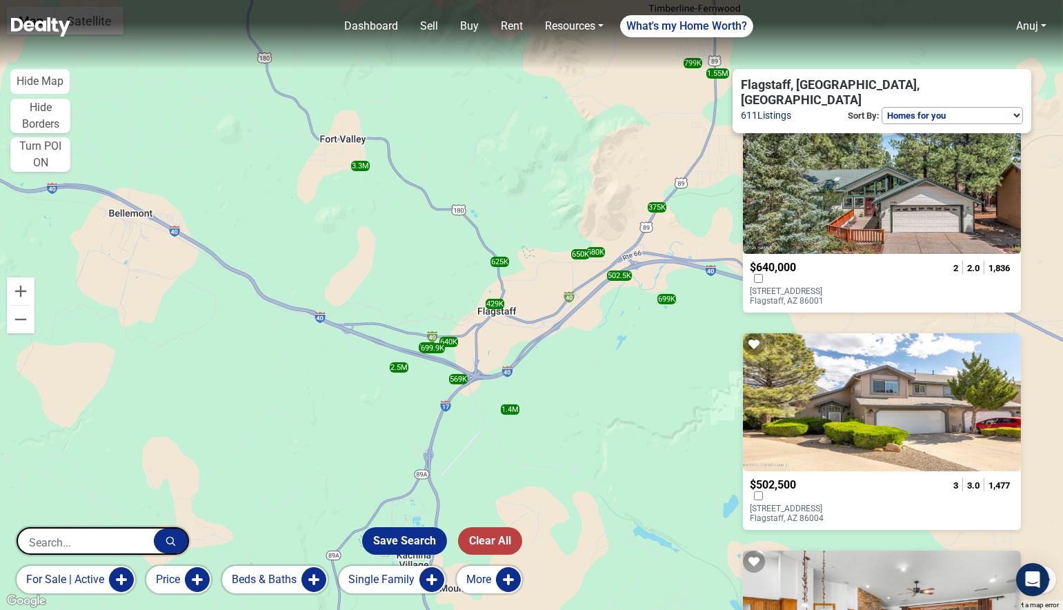
scroll to position [304, 0]
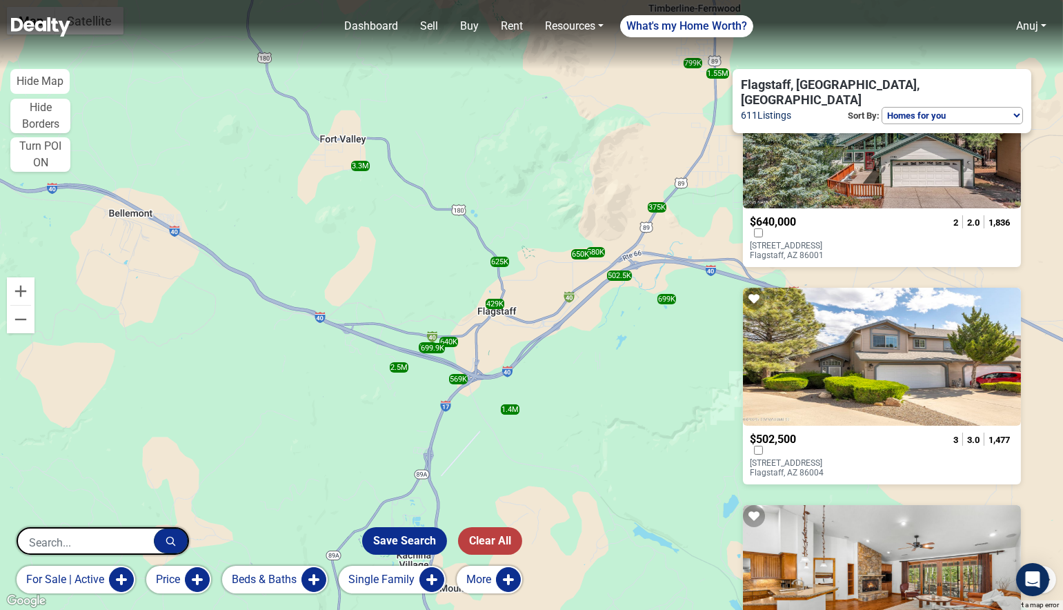
click at [823, 458] on p "4100 E Village Circle Flagstaff, AZ 86004" at bounding box center [804, 467] width 111 height 19
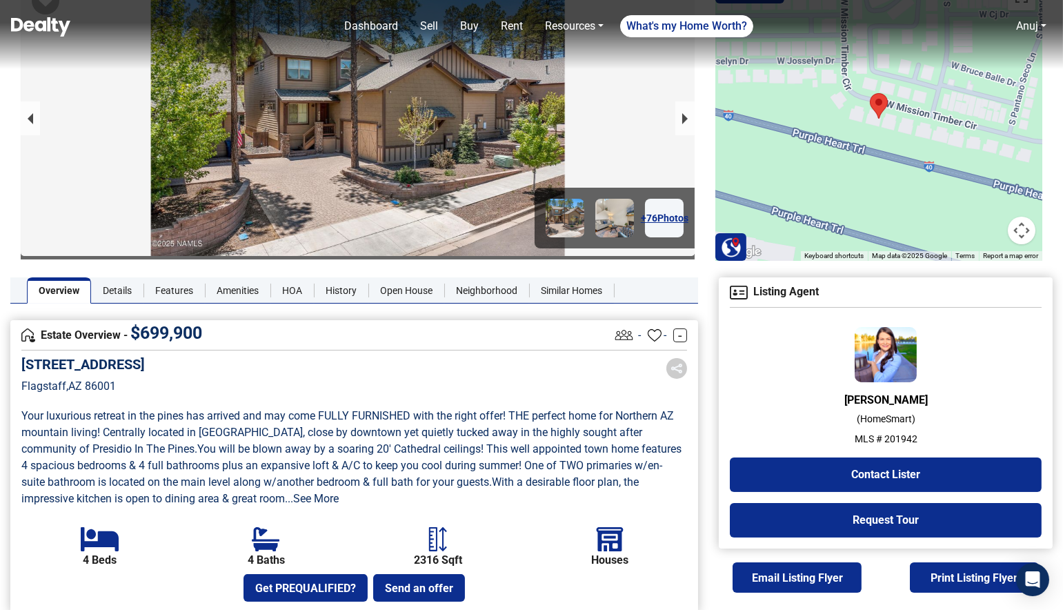
click at [907, 437] on p "MLS # 201942" at bounding box center [886, 439] width 312 height 14
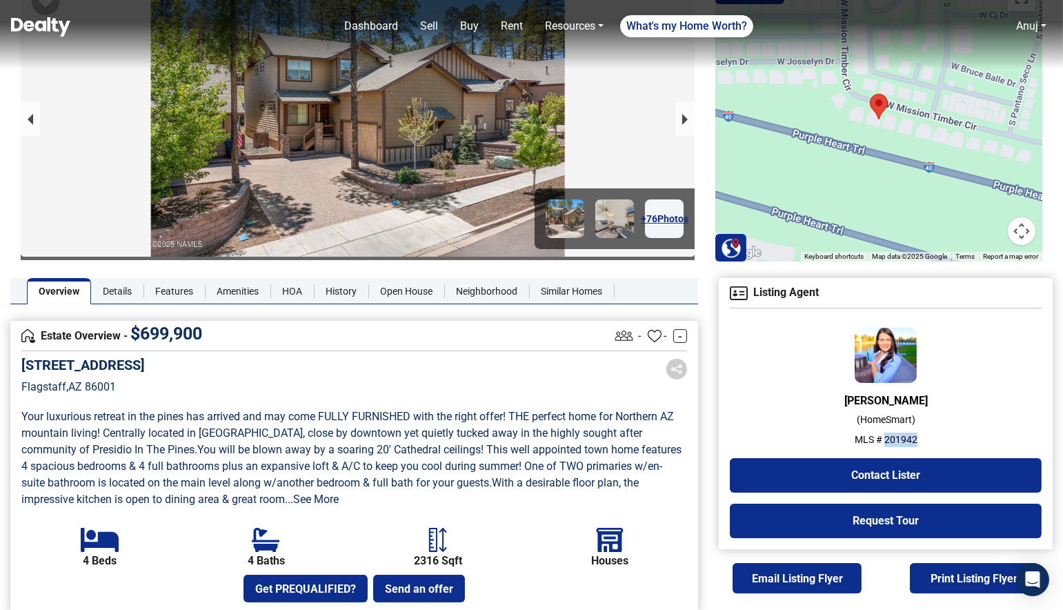
copy p "201942"
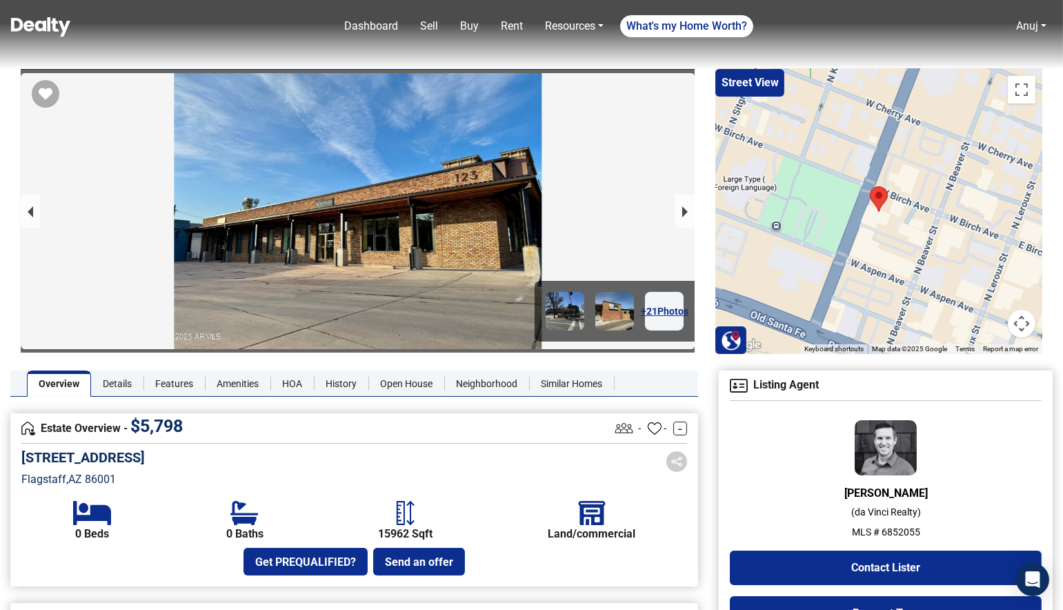
click at [905, 527] on p "MLS # 6852055" at bounding box center [886, 532] width 312 height 14
copy p "6852055"
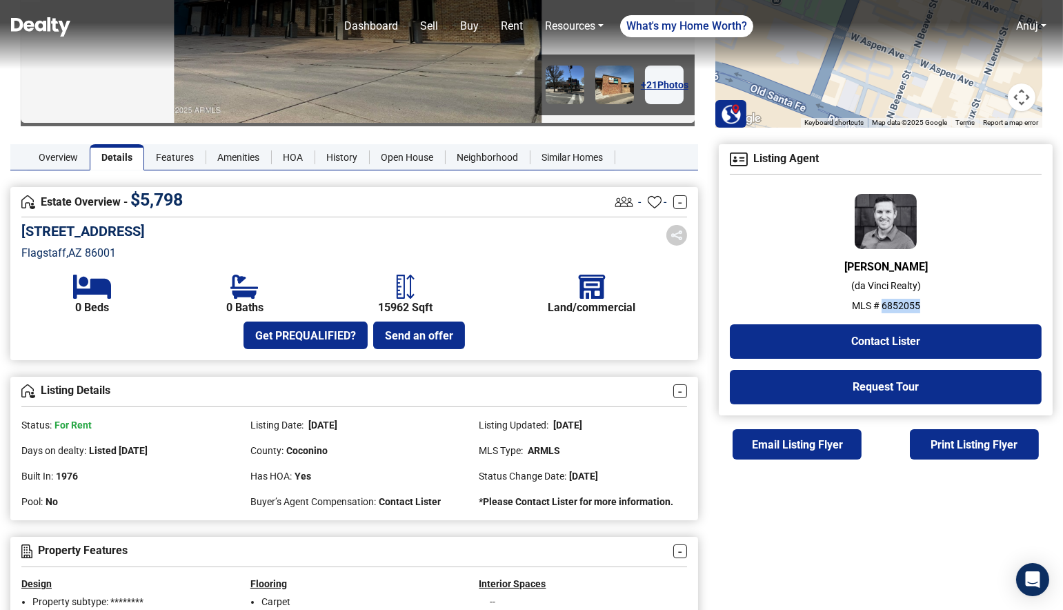
scroll to position [450, 0]
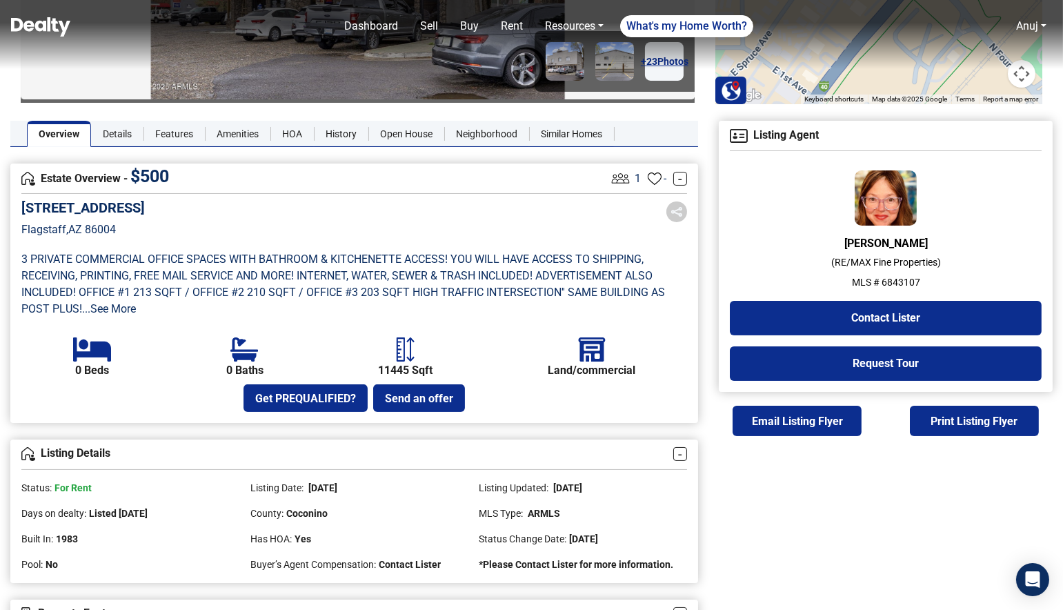
scroll to position [252, 0]
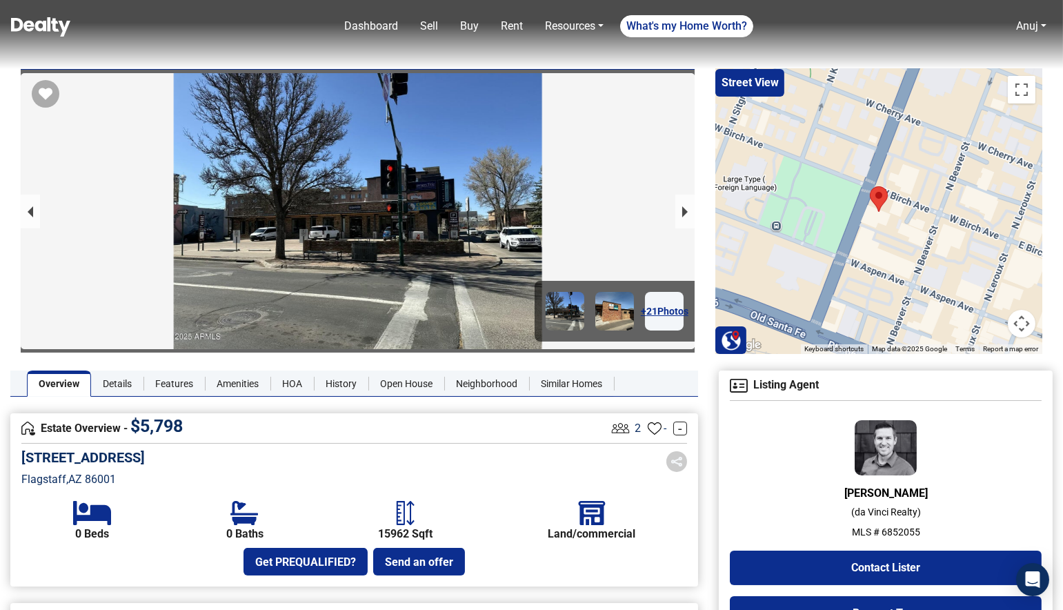
click at [898, 533] on p "MLS # 6852055" at bounding box center [886, 532] width 312 height 14
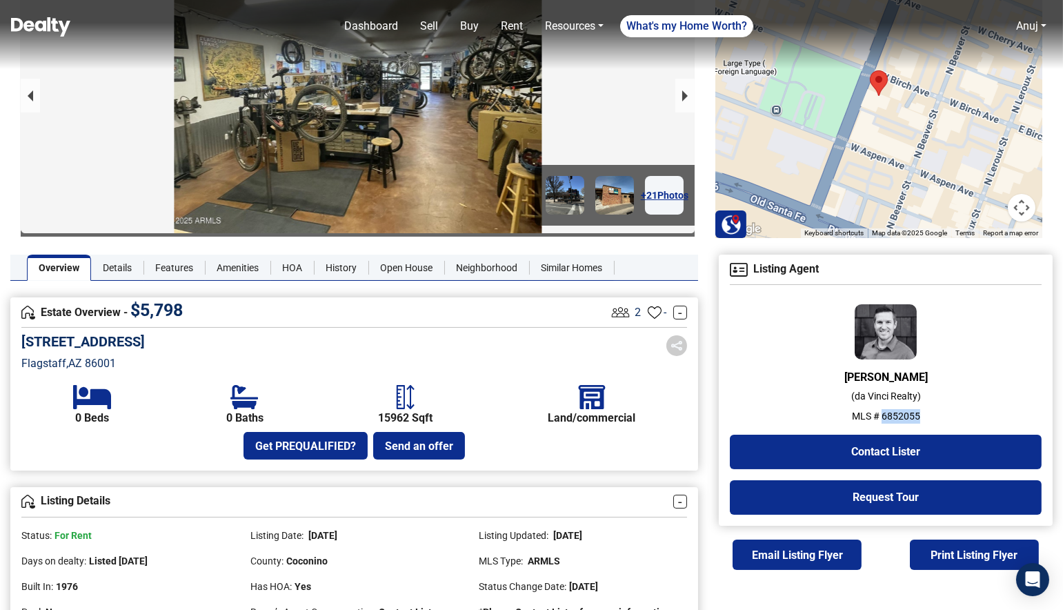
scroll to position [120, 0]
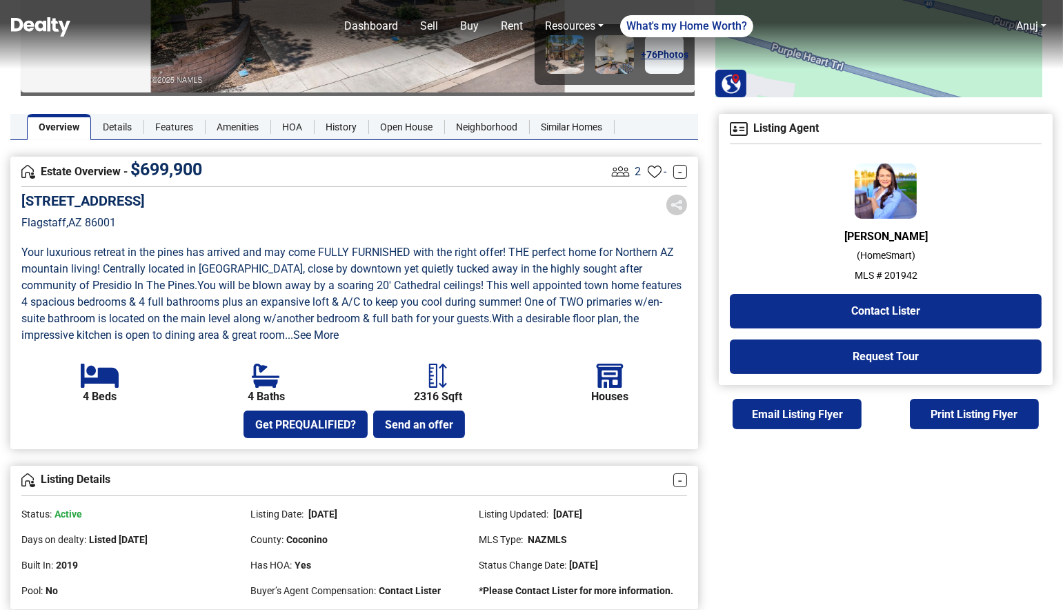
scroll to position [332, 0]
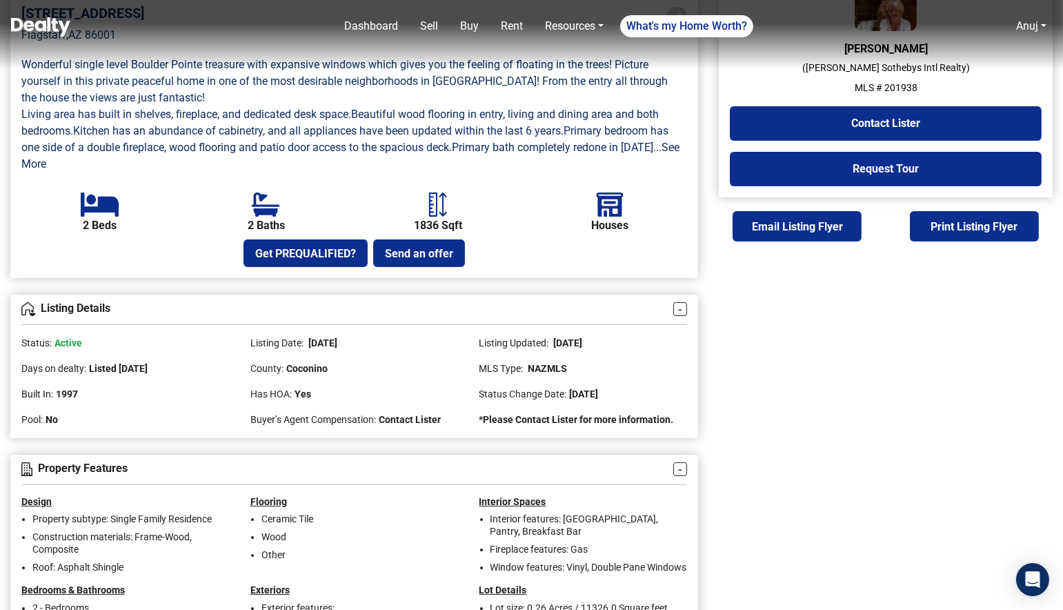
scroll to position [601, 0]
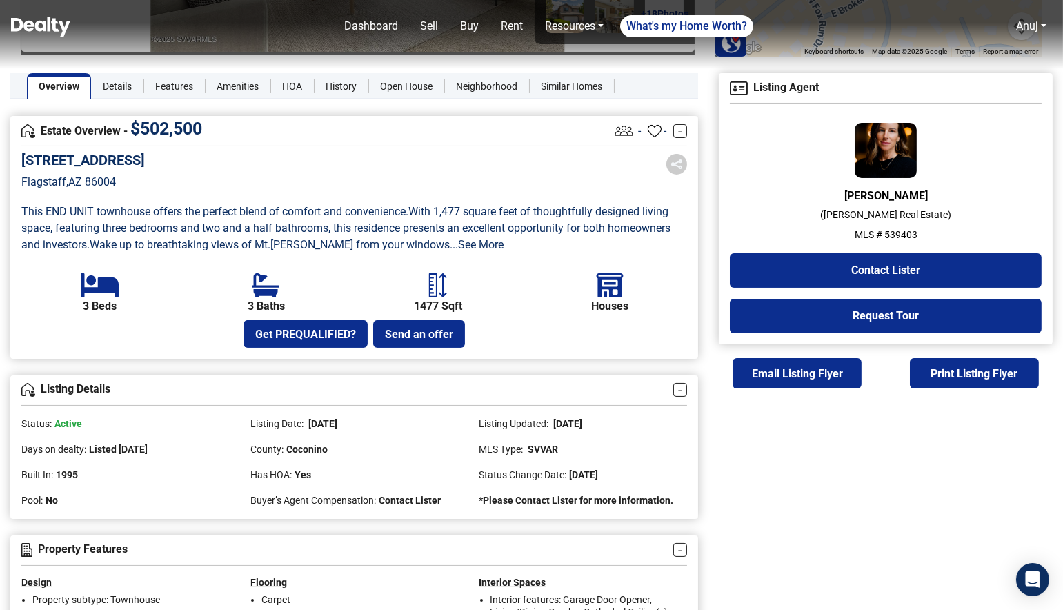
scroll to position [299, 0]
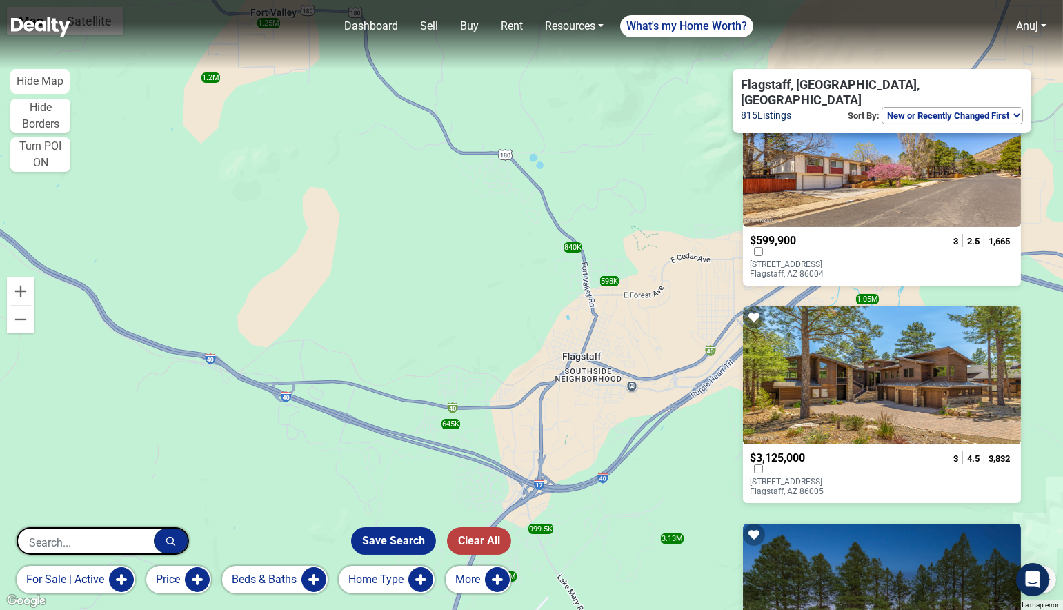
scroll to position [280, 0]
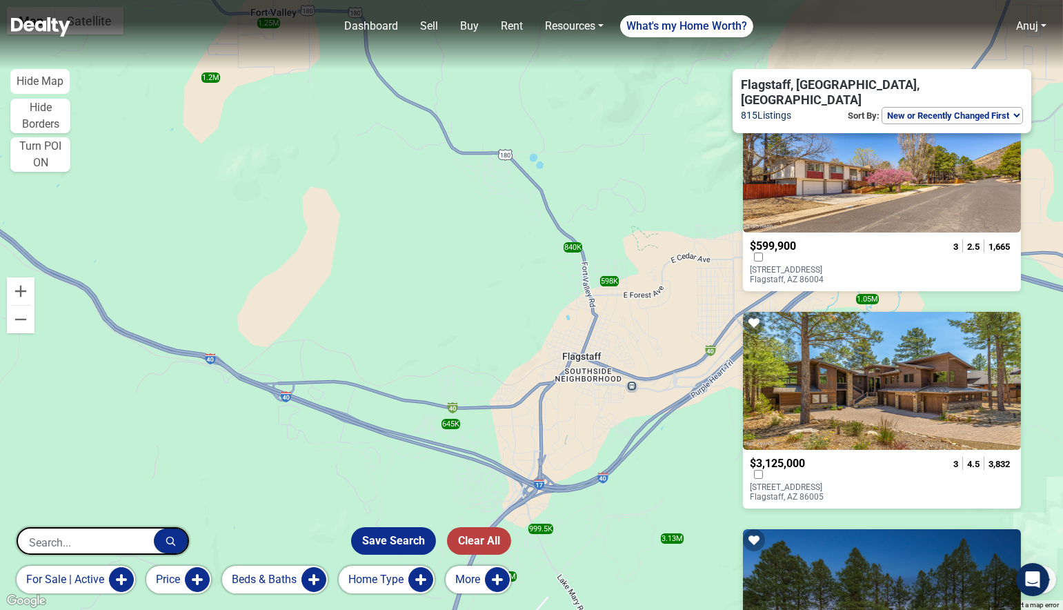
click at [830, 482] on p "[STREET_ADDRESS]" at bounding box center [804, 491] width 111 height 19
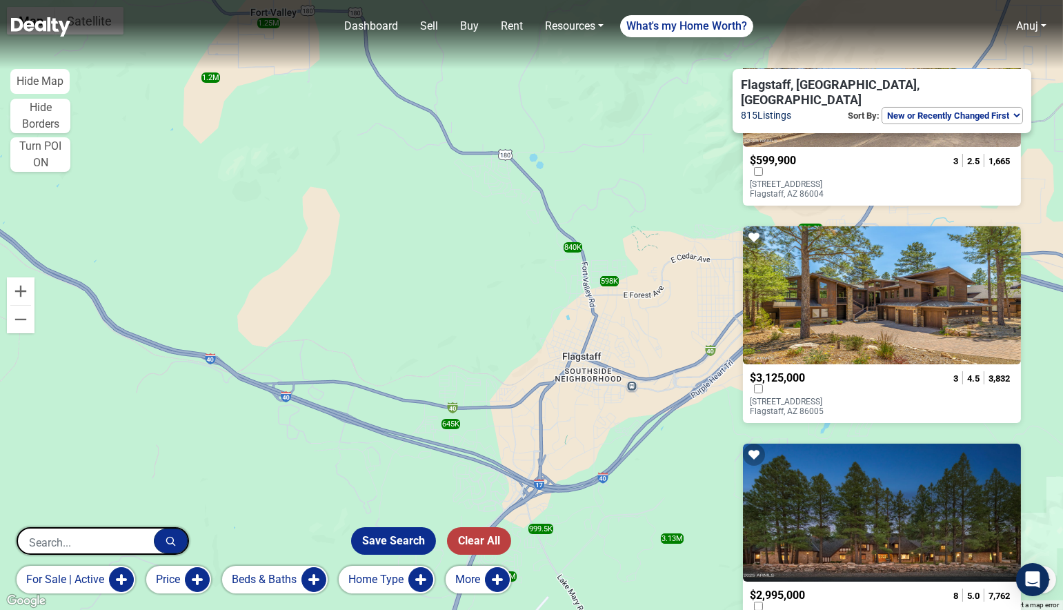
scroll to position [463, 0]
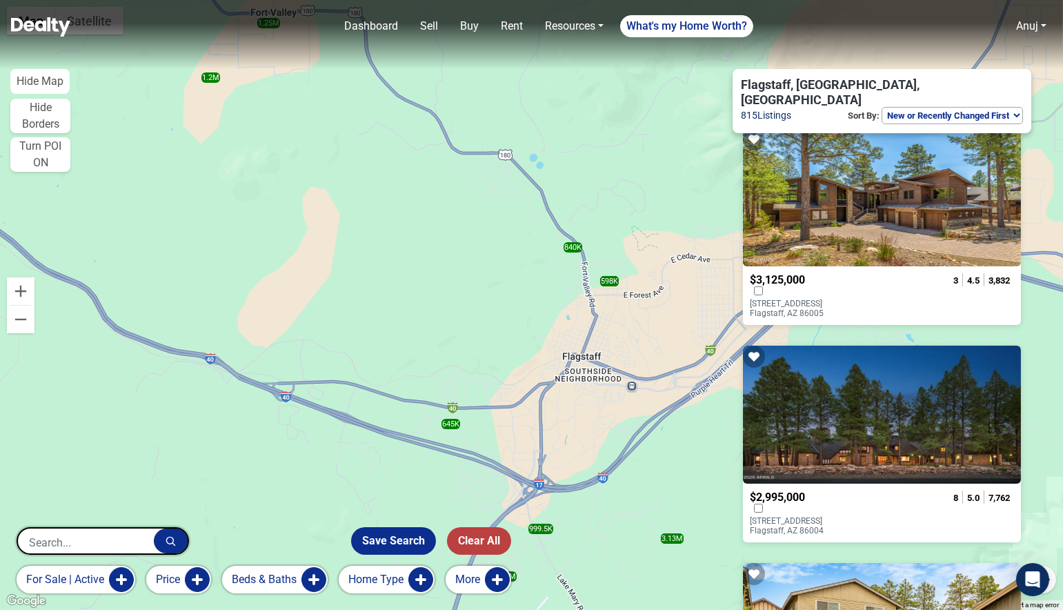
click at [822, 516] on p "[STREET_ADDRESS]" at bounding box center [804, 525] width 111 height 19
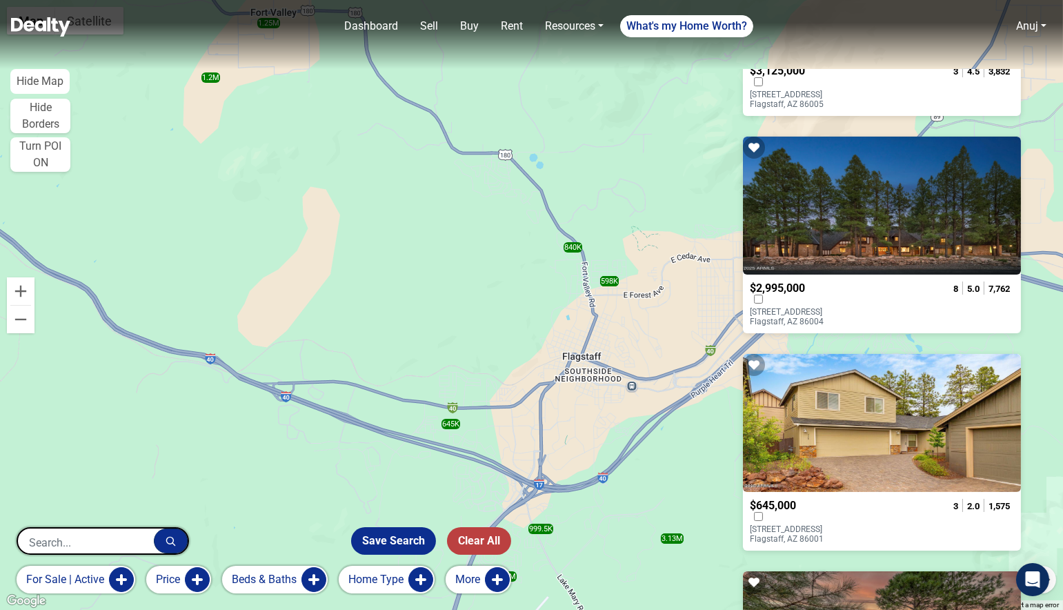
scroll to position [759, 0]
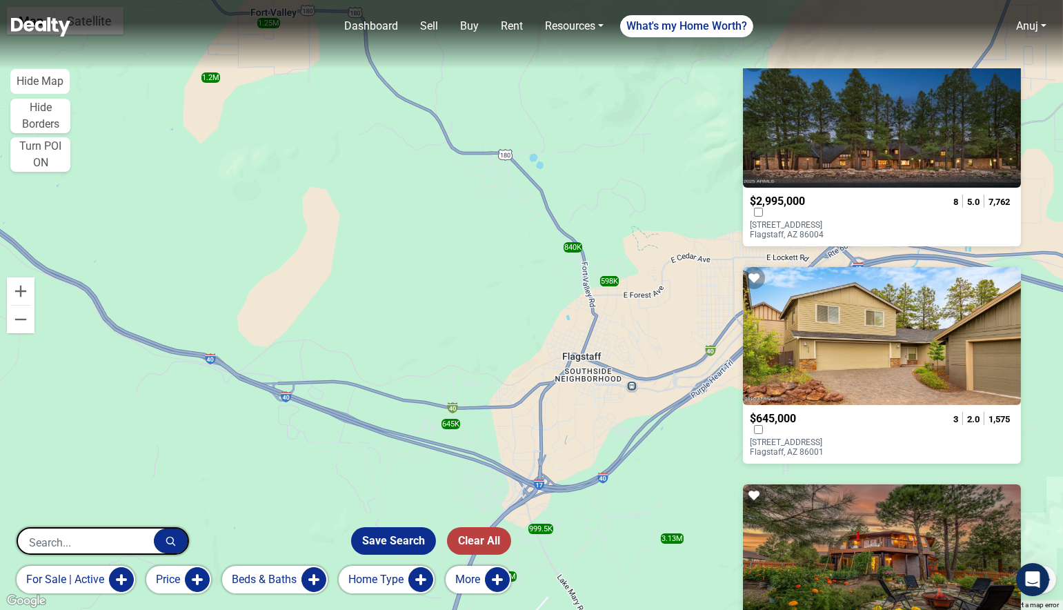
click at [810, 437] on p "2269 W MISSION TIMBER Circle Flagstaff, AZ 86001" at bounding box center [804, 446] width 111 height 19
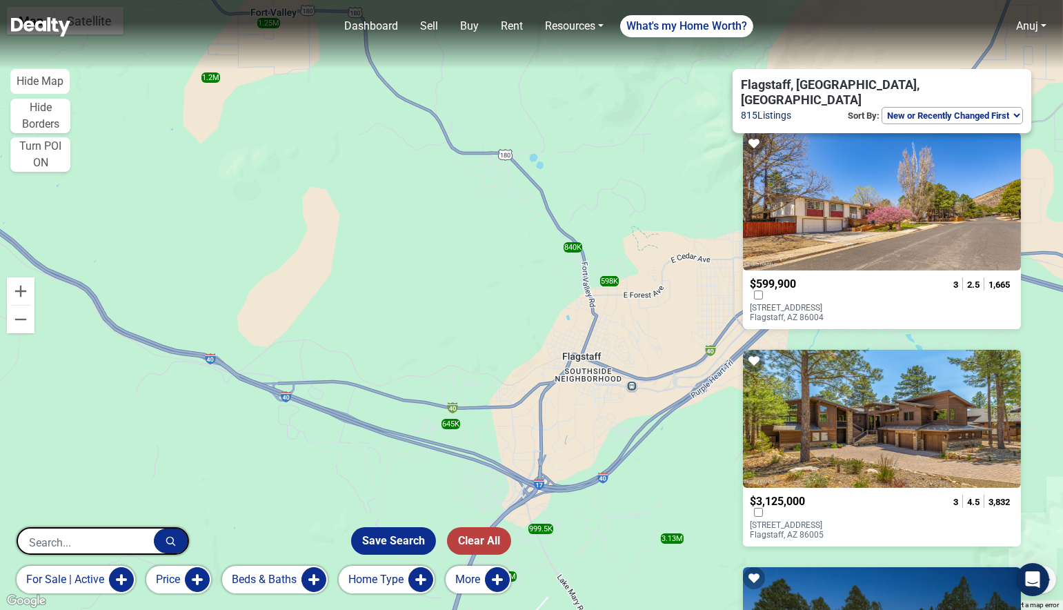
scroll to position [0, 0]
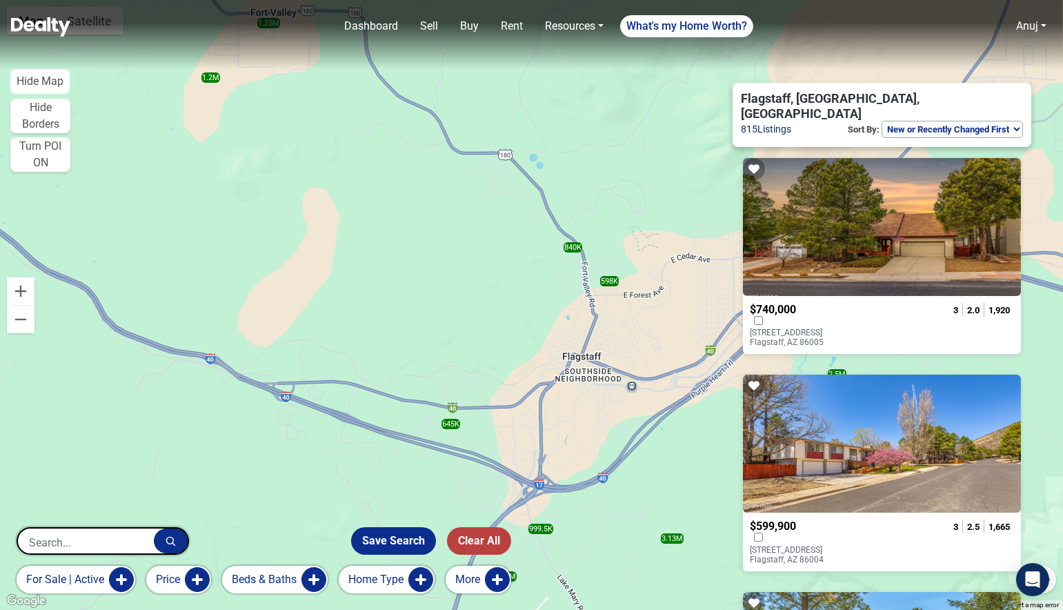
click at [75, 575] on button "for sale | active" at bounding box center [76, 579] width 119 height 28
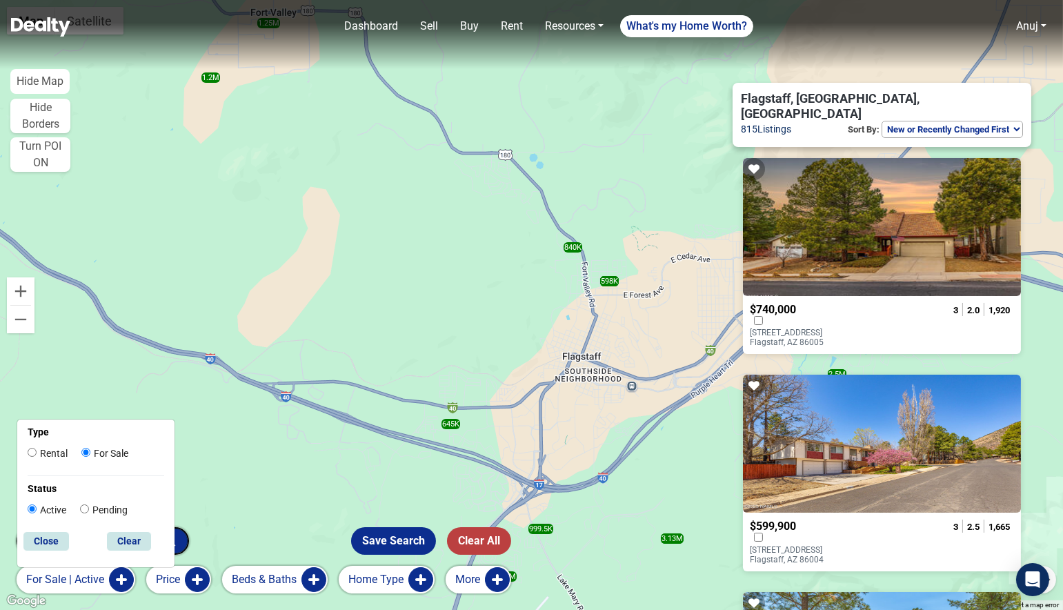
click at [75, 575] on button "for sale | active" at bounding box center [76, 579] width 119 height 28
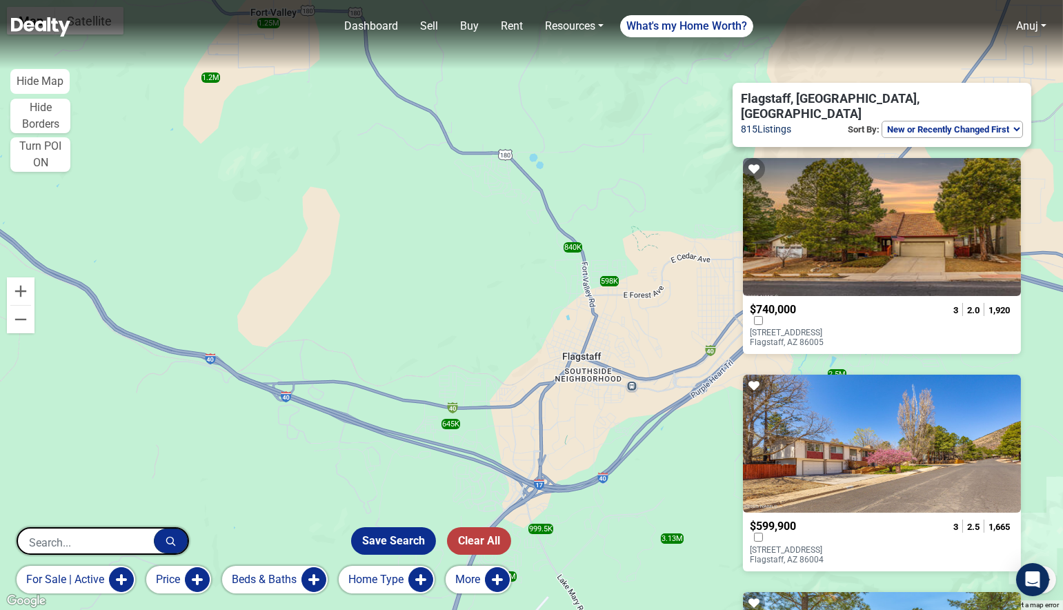
click at [376, 568] on button "Home Type" at bounding box center [387, 579] width 96 height 28
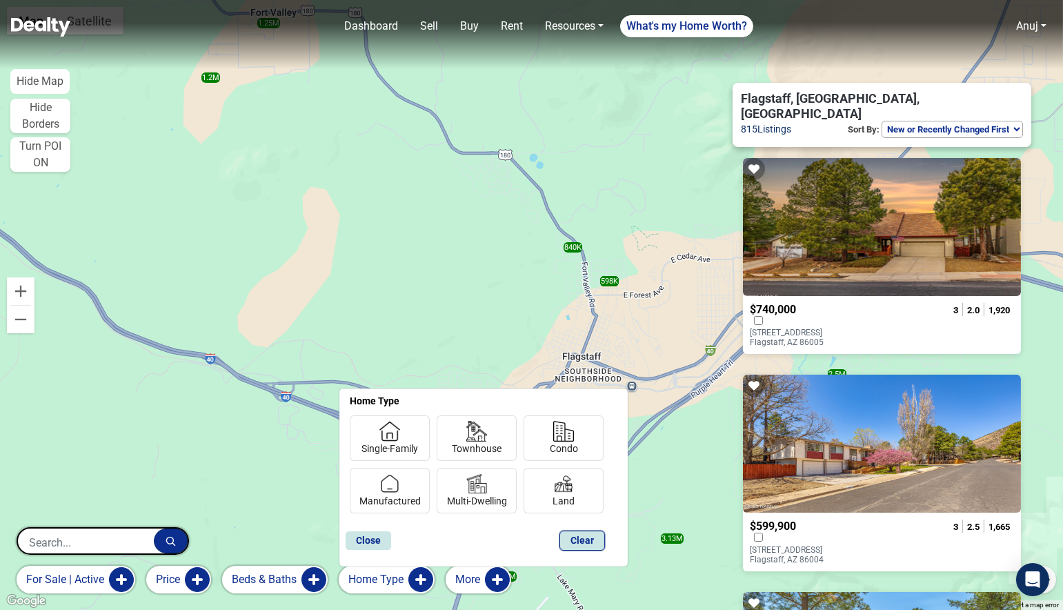
click at [574, 537] on button "Clear" at bounding box center [582, 540] width 46 height 20
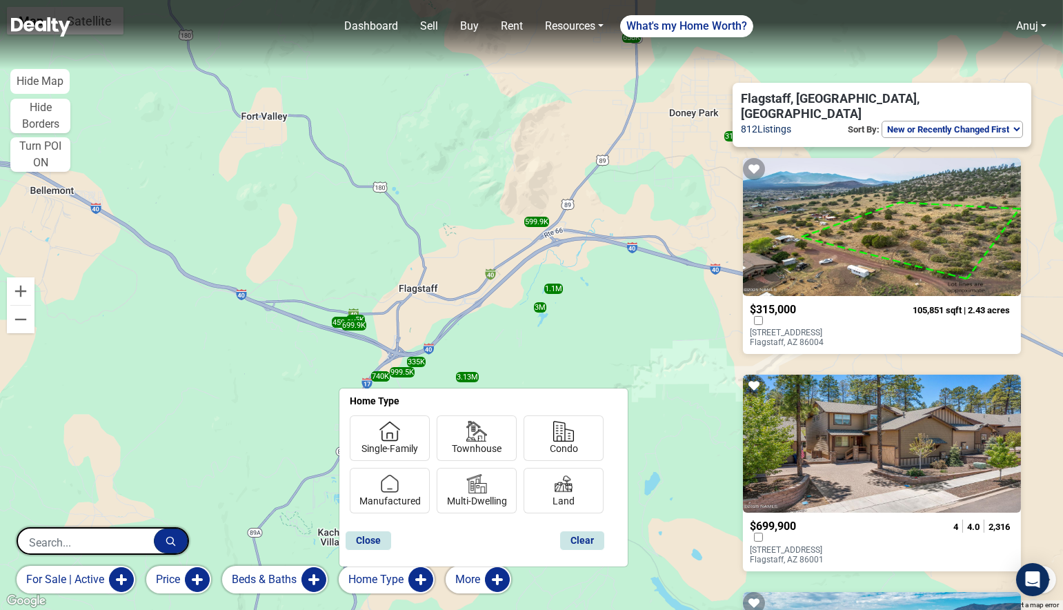
click at [83, 581] on button "for sale | active" at bounding box center [76, 579] width 119 height 28
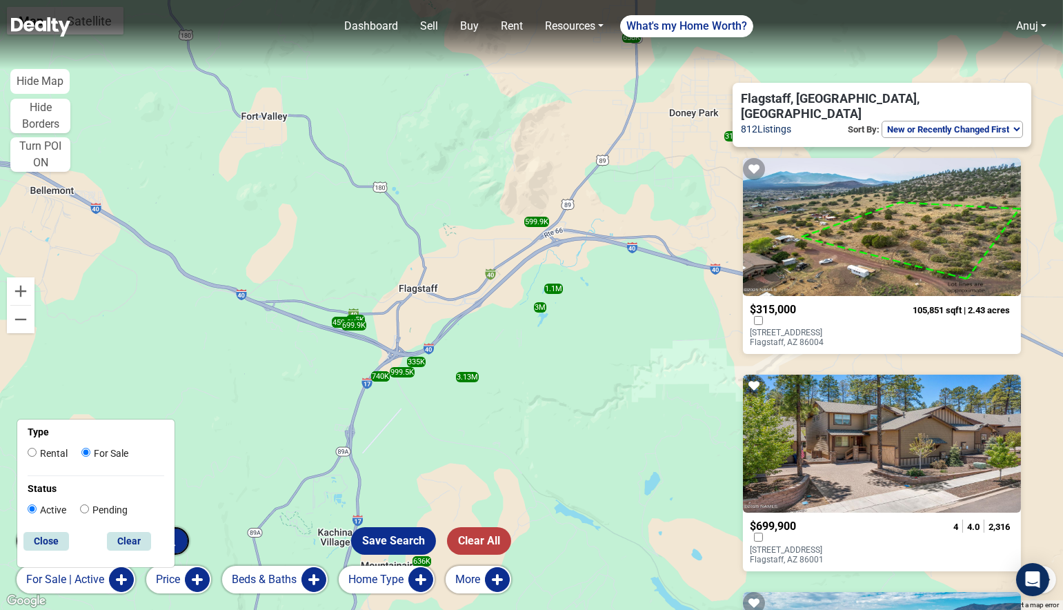
click at [83, 581] on button "for sale | active" at bounding box center [76, 579] width 119 height 28
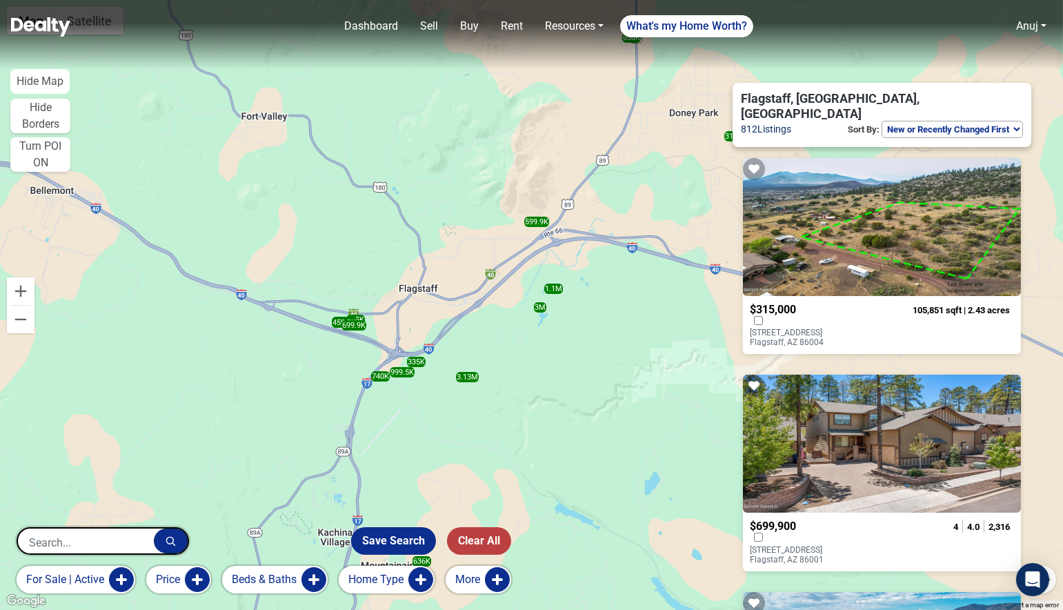
click at [359, 580] on button "Home Type" at bounding box center [387, 579] width 96 height 28
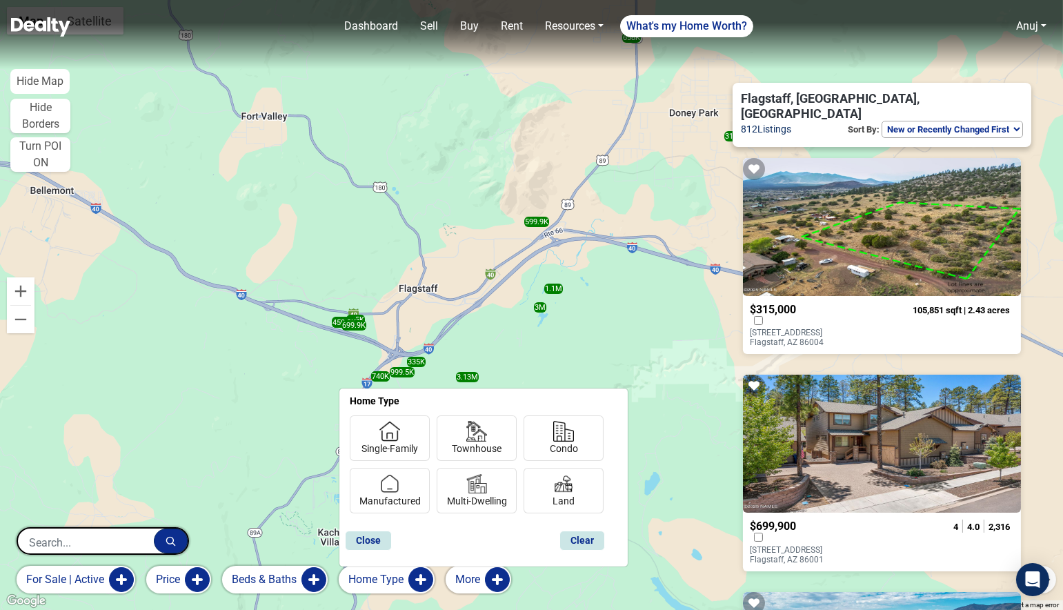
click at [359, 580] on button "Home Type" at bounding box center [387, 579] width 96 height 28
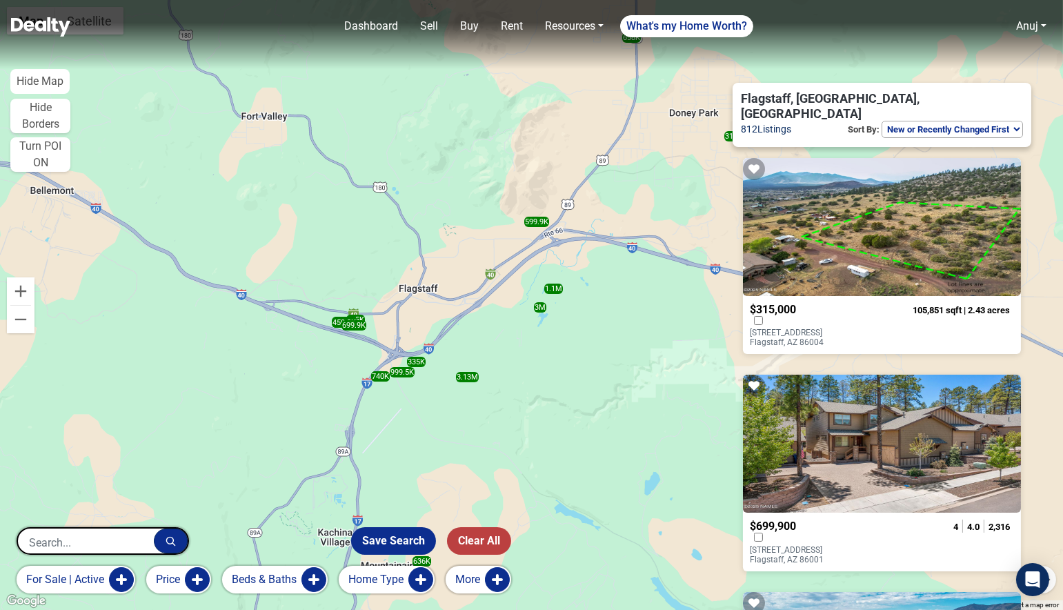
click at [944, 121] on select "Homes for you Price (Low to High) Price (High to Low) New or Recently Changed F…" at bounding box center [951, 129] width 141 height 17
click at [881, 121] on select "Homes for you Price (Low to High) Price (High to Low) New or Recently Changed F…" at bounding box center [951, 129] width 141 height 17
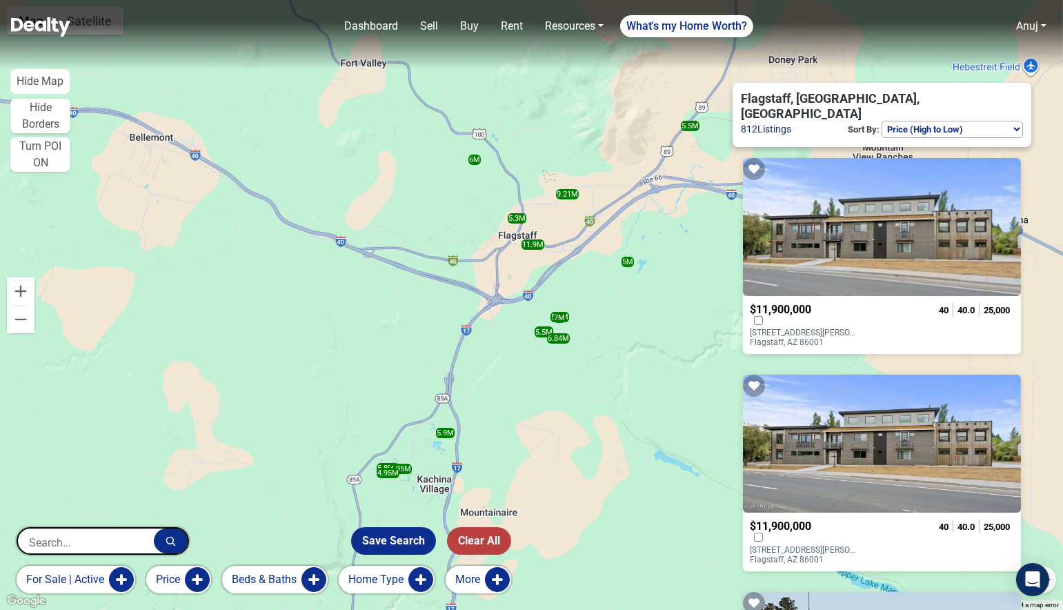
click at [938, 121] on select "Homes for you Price (Low to High) Price (High to Low) New or Recently Changed F…" at bounding box center [951, 129] width 141 height 17
select select "newest"
click at [881, 121] on select "Homes for you Price (Low to High) Price (High to Low) New or Recently Changed F…" at bounding box center [951, 129] width 141 height 17
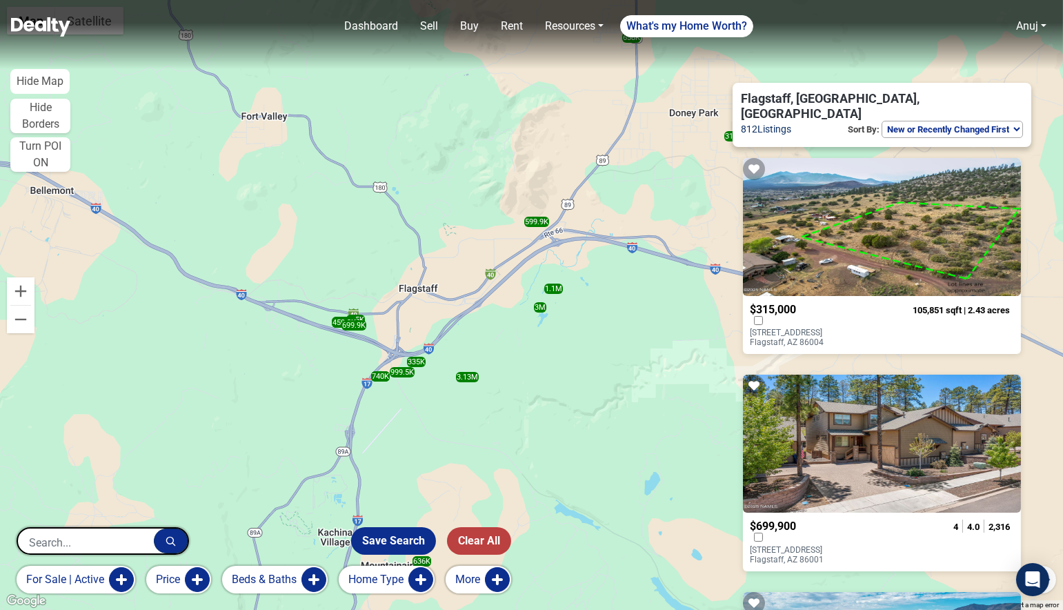
click at [817, 328] on p "8200 Sleeping Dog Road Flagstaff, AZ 86004" at bounding box center [804, 337] width 111 height 19
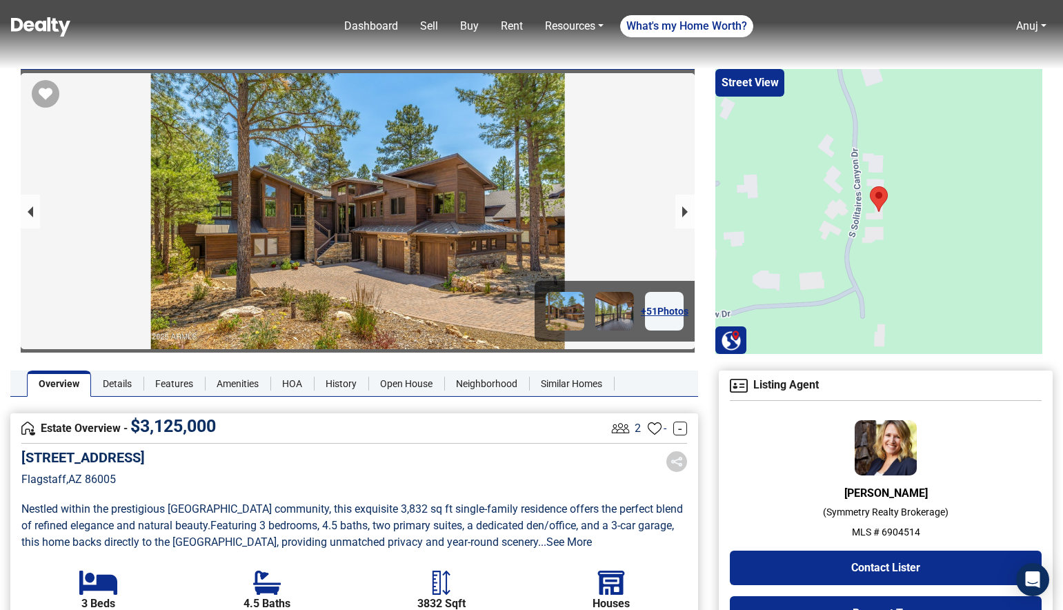
scroll to position [67, 0]
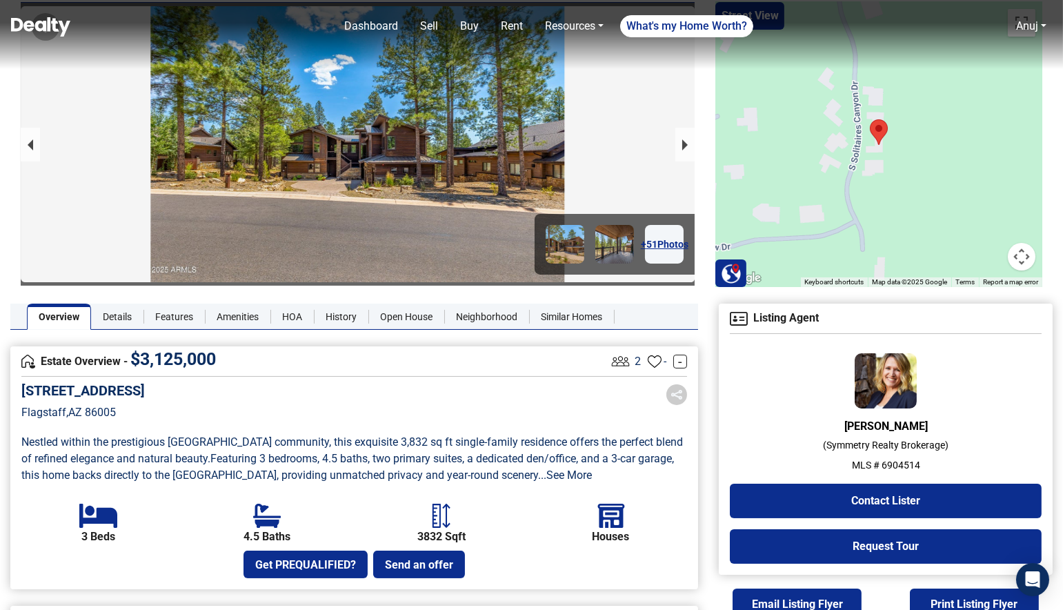
click at [898, 463] on p "MLS # 6904514" at bounding box center [886, 465] width 312 height 14
copy p "6904514"
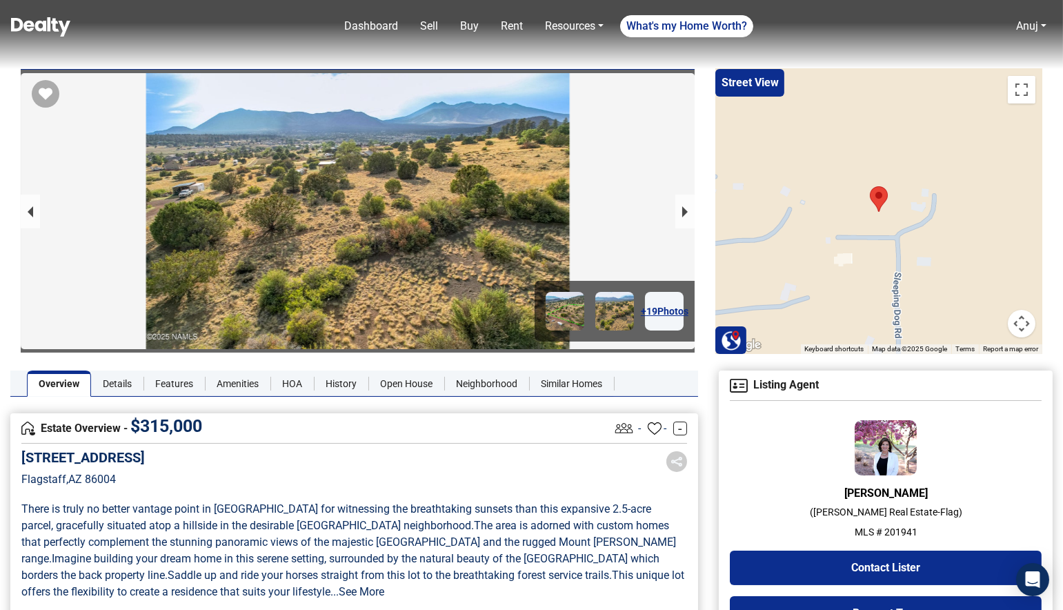
drag, startPoint x: 139, startPoint y: 461, endPoint x: 85, endPoint y: 450, distance: 54.4
click at [85, 450] on h5 "[STREET_ADDRESS]" at bounding box center [82, 457] width 123 height 17
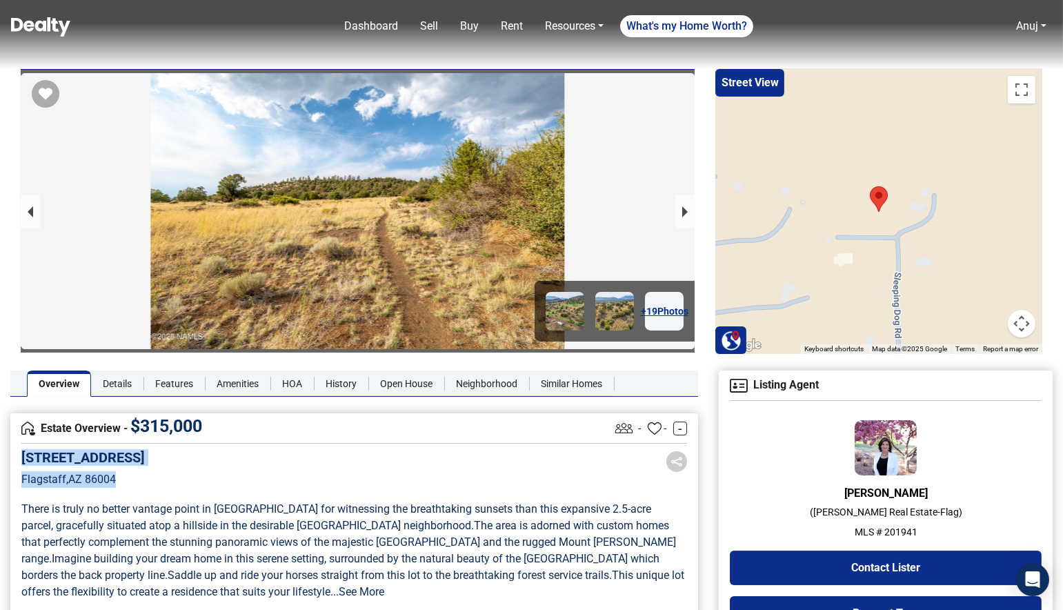
drag, startPoint x: 24, startPoint y: 454, endPoint x: 145, endPoint y: 475, distance: 123.1
click at [145, 475] on div "[STREET_ADDRESS]" at bounding box center [82, 478] width 123 height 59
copy div "[STREET_ADDRESS]"
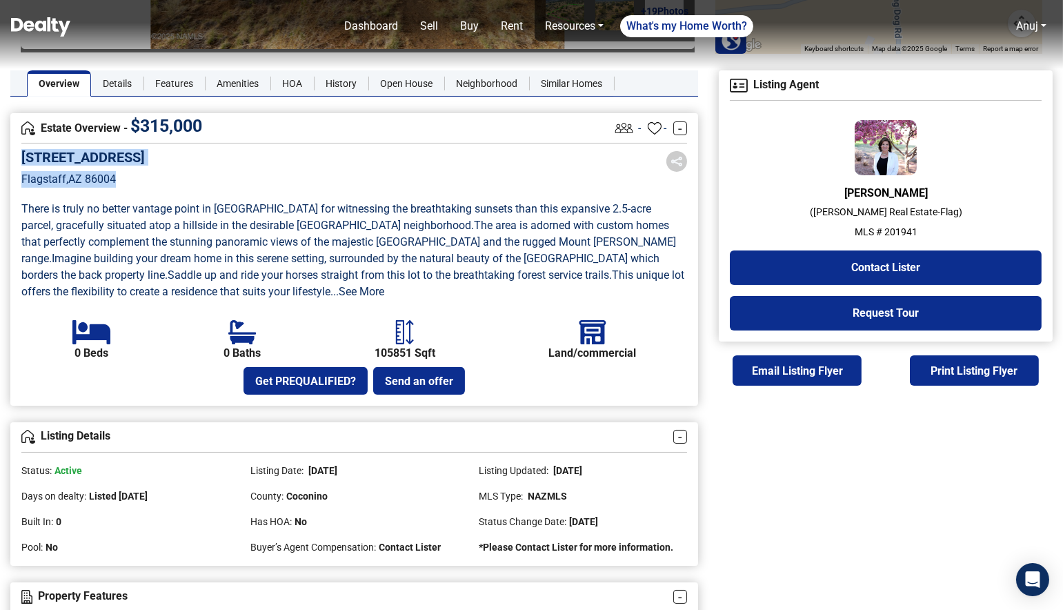
scroll to position [294, 0]
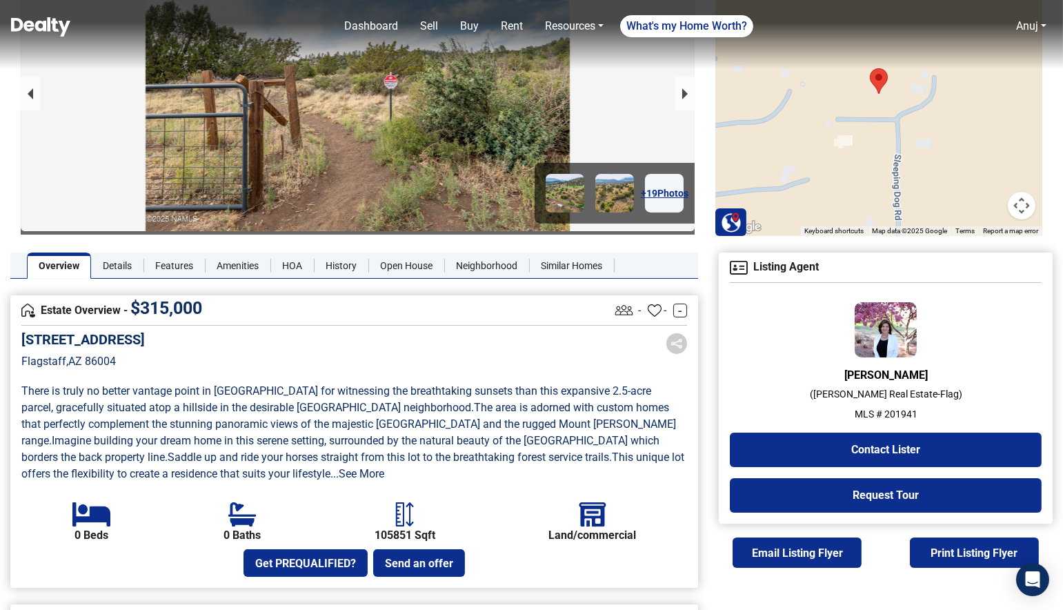
scroll to position [0, 0]
